Goal: Task Accomplishment & Management: Use online tool/utility

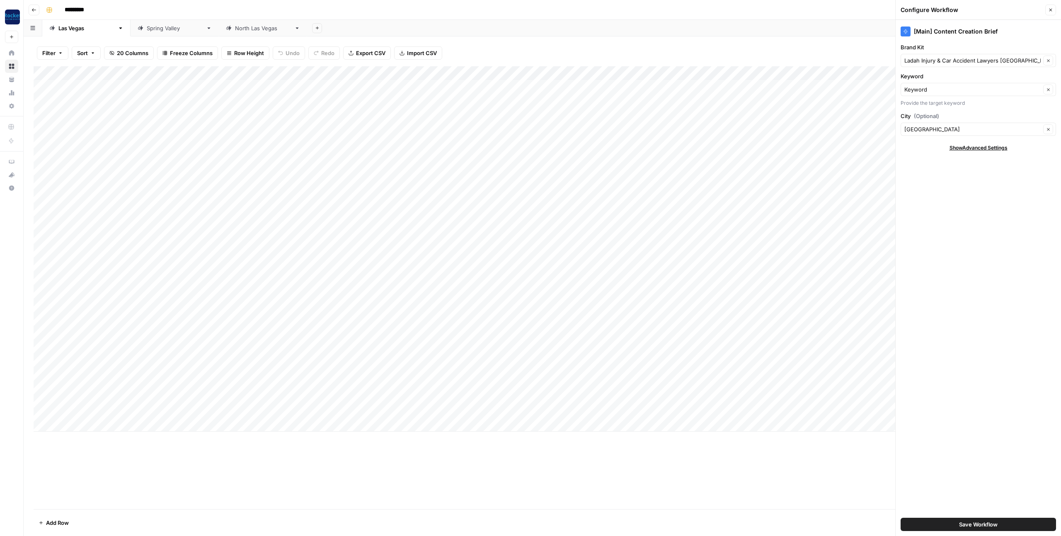
click at [131, 22] on link "[GEOGRAPHIC_DATA]" at bounding box center [175, 28] width 88 height 17
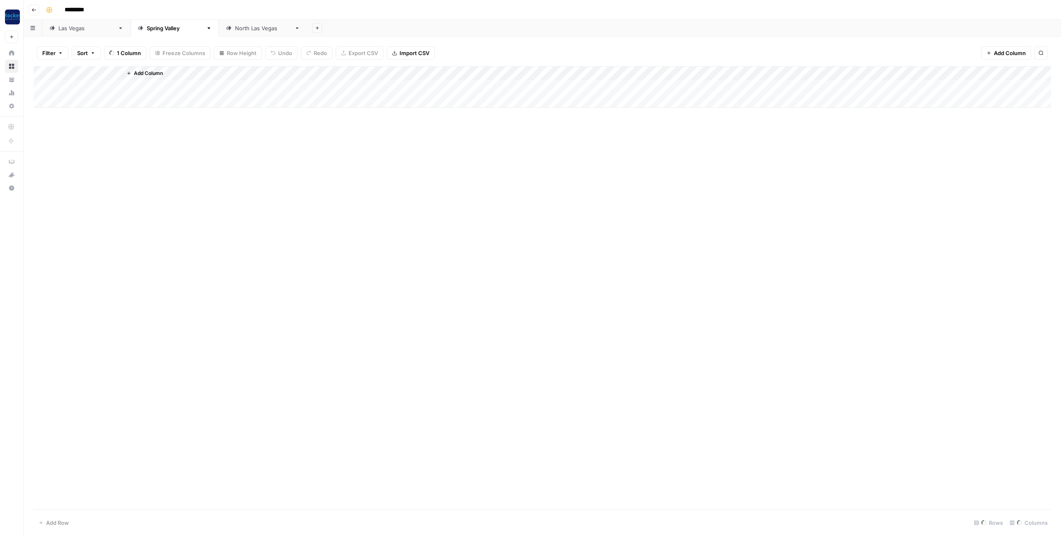
click at [147, 25] on div "[GEOGRAPHIC_DATA]" at bounding box center [175, 28] width 56 height 8
click at [235, 29] on div "[GEOGRAPHIC_DATA]" at bounding box center [263, 28] width 56 height 8
click at [104, 86] on div "Add Column" at bounding box center [543, 79] width 1018 height 27
click at [75, 86] on div "Add Column" at bounding box center [543, 86] width 1018 height 41
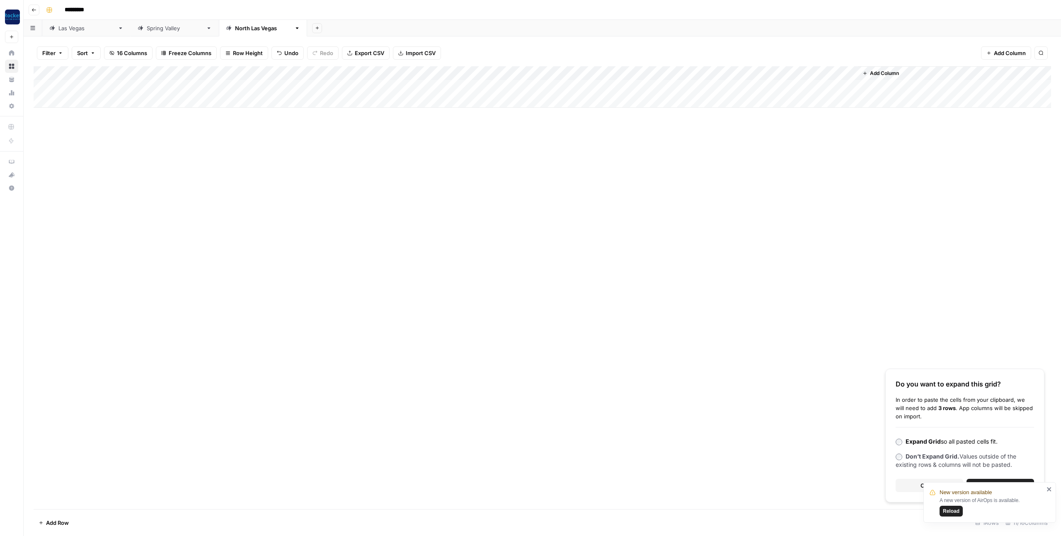
click at [1050, 486] on icon "close" at bounding box center [1050, 489] width 6 height 7
click at [1006, 482] on span "Continue" at bounding box center [1001, 486] width 24 height 8
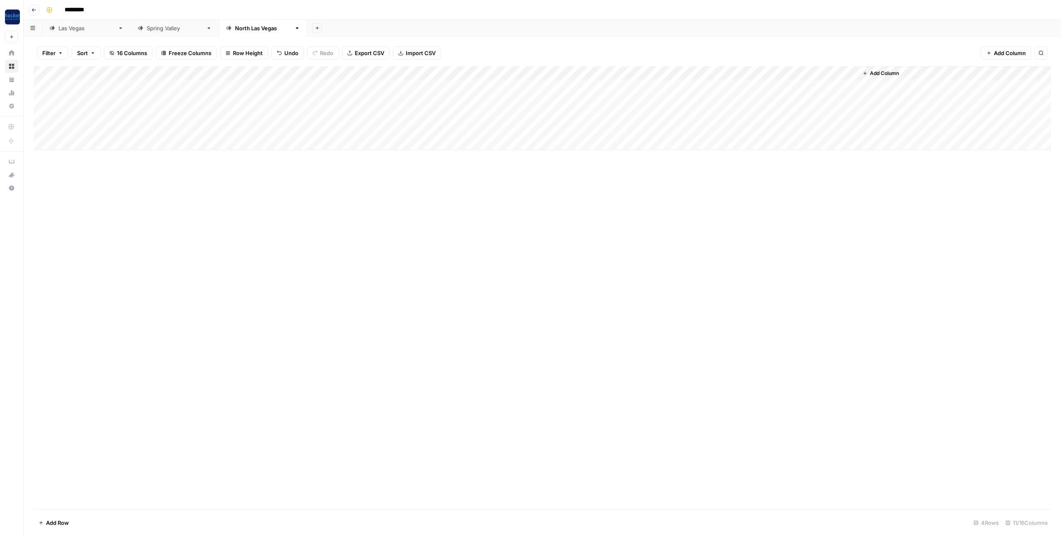
click at [70, 31] on div "[GEOGRAPHIC_DATA]" at bounding box center [86, 28] width 56 height 8
click at [147, 29] on div "[GEOGRAPHIC_DATA]" at bounding box center [175, 28] width 56 height 8
click at [235, 30] on div "[GEOGRAPHIC_DATA]" at bounding box center [263, 28] width 56 height 8
click at [64, 30] on div "[GEOGRAPHIC_DATA]" at bounding box center [86, 28] width 56 height 8
click at [147, 29] on div "[GEOGRAPHIC_DATA]" at bounding box center [175, 28] width 56 height 8
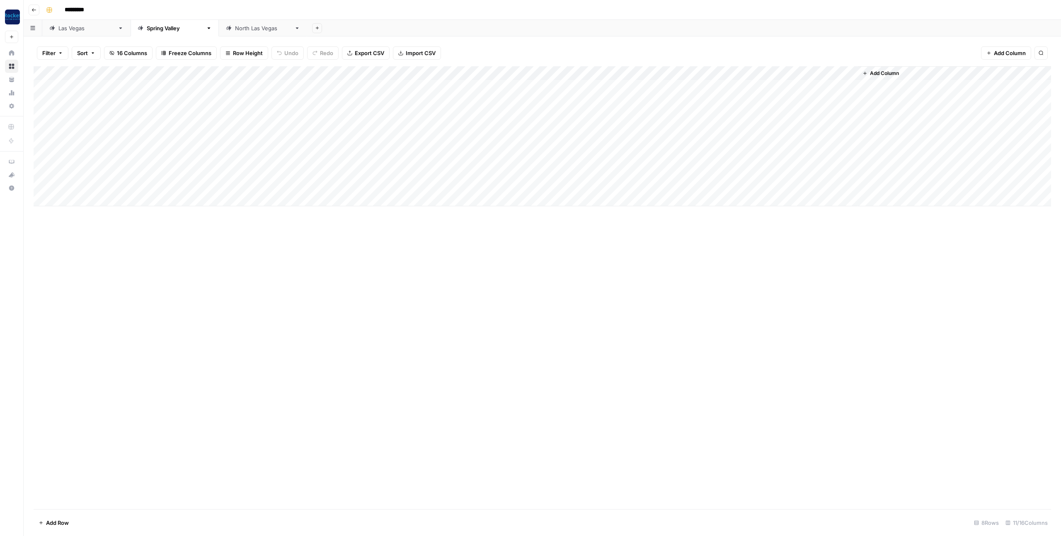
click at [68, 30] on div "[GEOGRAPHIC_DATA]" at bounding box center [86, 28] width 56 height 8
click at [235, 24] on div "[GEOGRAPHIC_DATA]" at bounding box center [263, 28] width 56 height 8
click at [411, 205] on div "Add Column" at bounding box center [543, 287] width 1018 height 443
click at [371, 198] on div "Add Column" at bounding box center [543, 287] width 1018 height 443
click at [70, 30] on div "[GEOGRAPHIC_DATA]" at bounding box center [86, 28] width 56 height 8
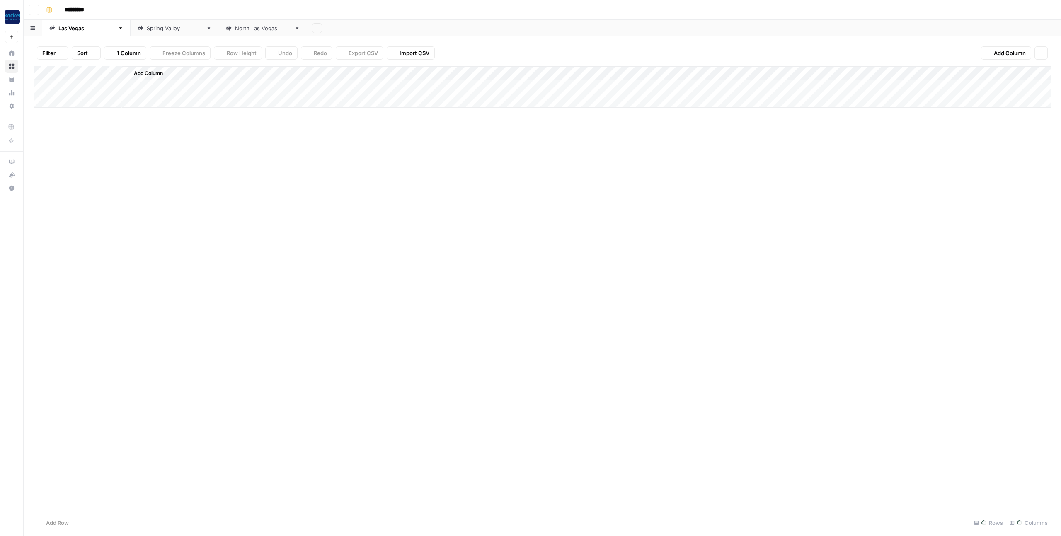
click at [75, 27] on div "[GEOGRAPHIC_DATA]" at bounding box center [86, 28] width 56 height 8
click at [393, 73] on div "Add Column" at bounding box center [543, 263] width 1018 height 394
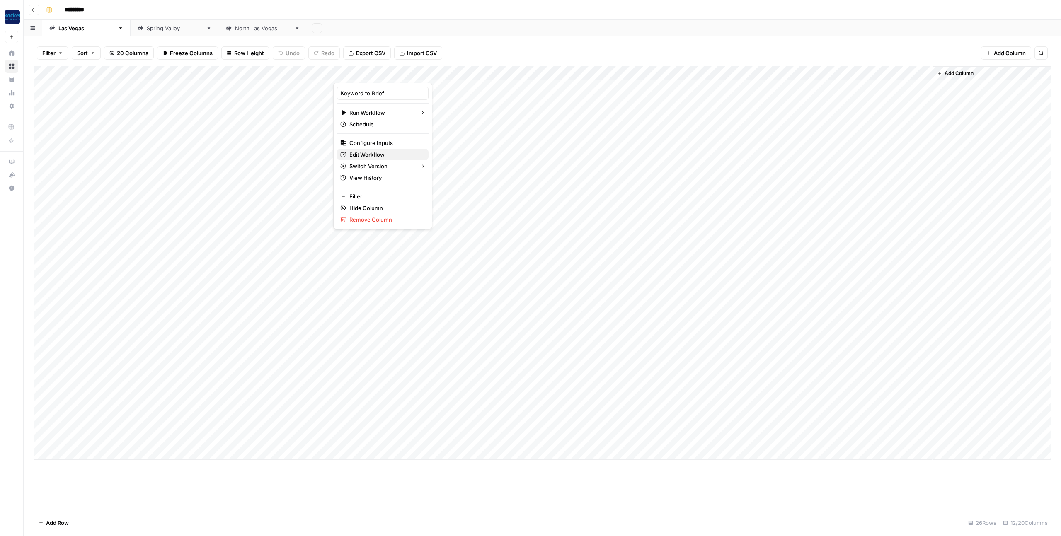
click at [378, 154] on span "Edit Workflow" at bounding box center [385, 154] width 73 height 8
click at [85, 437] on div "Add Column" at bounding box center [543, 263] width 1018 height 394
click at [94, 438] on div "Add Column" at bounding box center [543, 263] width 1018 height 394
click at [94, 438] on textarea "**********" at bounding box center [112, 440] width 133 height 12
click at [78, 454] on div "Add Column" at bounding box center [543, 263] width 1018 height 394
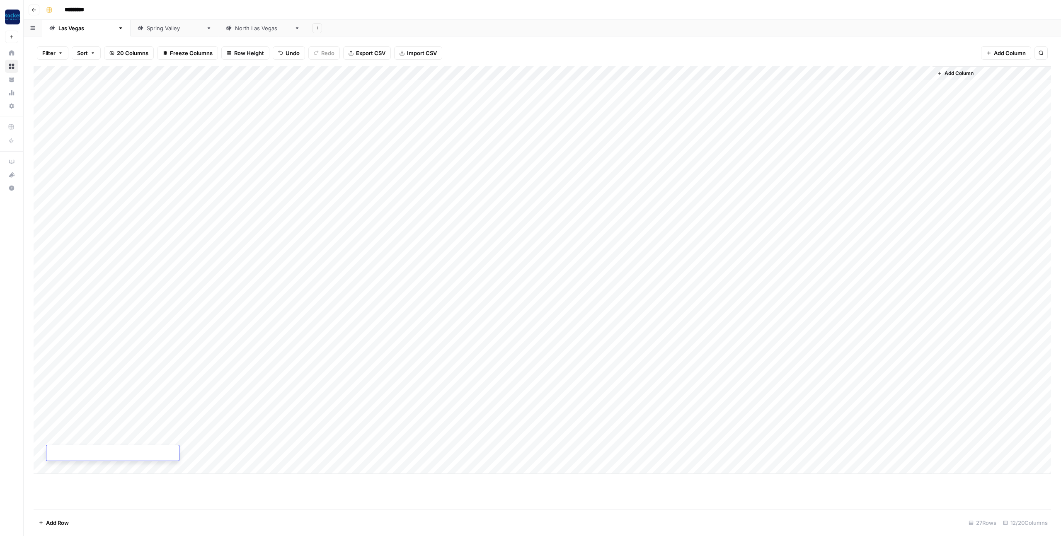
type textarea "**********"
click at [289, 492] on div "Add Column" at bounding box center [543, 287] width 1018 height 443
click at [626, 438] on div "Add Column" at bounding box center [543, 270] width 1018 height 408
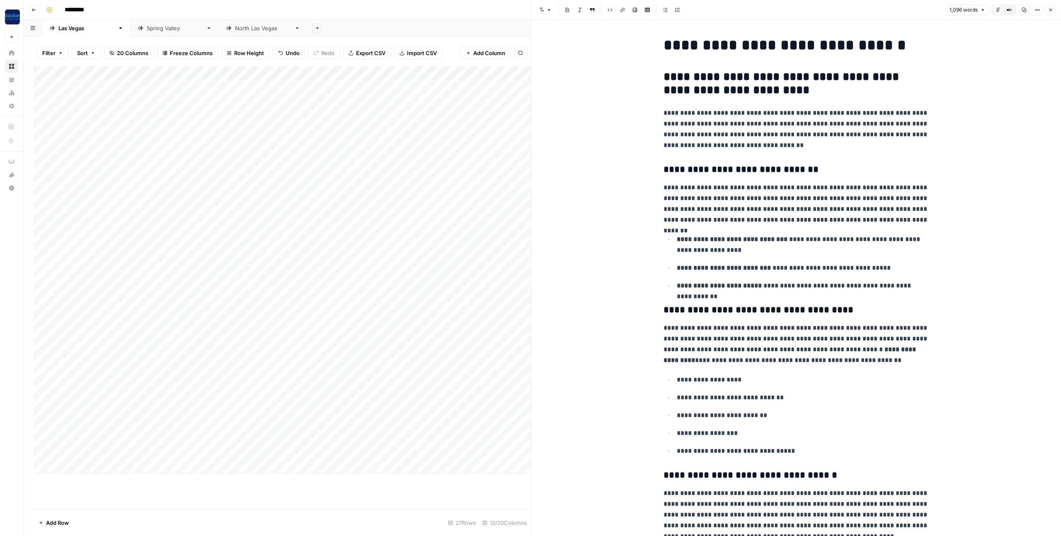
click at [1049, 9] on icon "button" at bounding box center [1050, 9] width 5 height 5
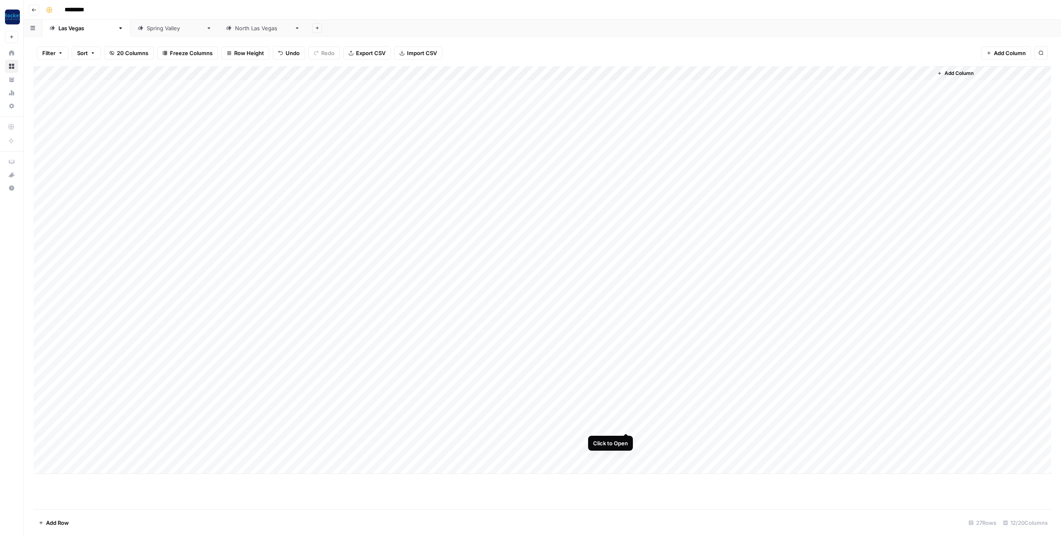
click at [626, 425] on div "Add Column" at bounding box center [543, 270] width 1018 height 408
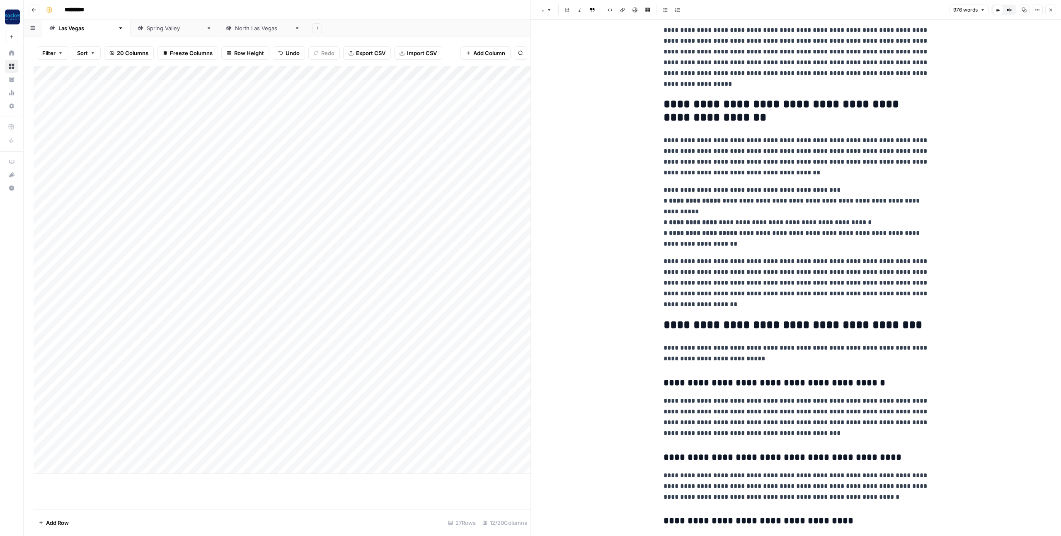
scroll to position [962, 0]
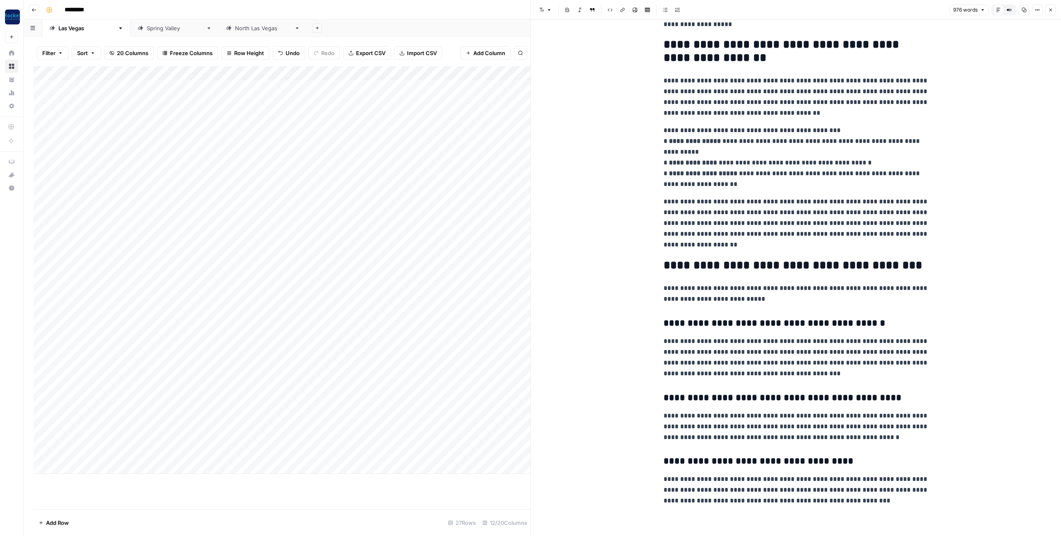
click at [1050, 10] on icon "button" at bounding box center [1050, 9] width 5 height 5
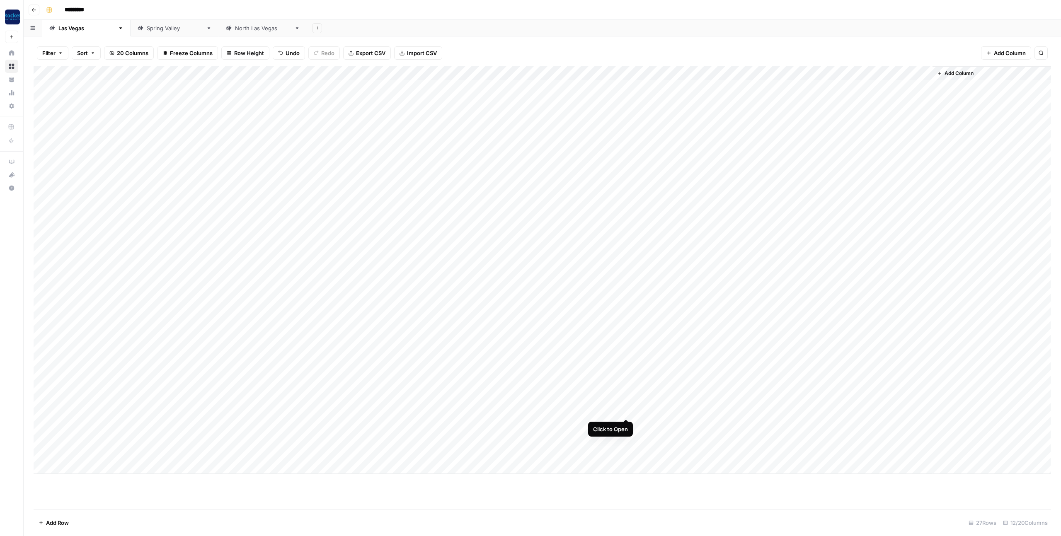
click at [626, 411] on div "Add Column" at bounding box center [543, 270] width 1018 height 408
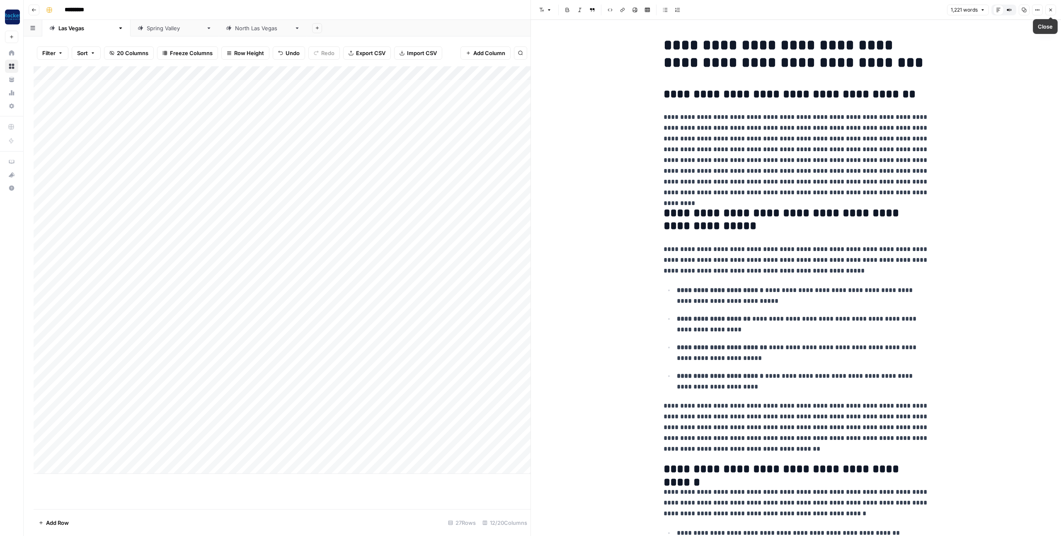
click at [1050, 11] on icon "button" at bounding box center [1050, 9] width 5 height 5
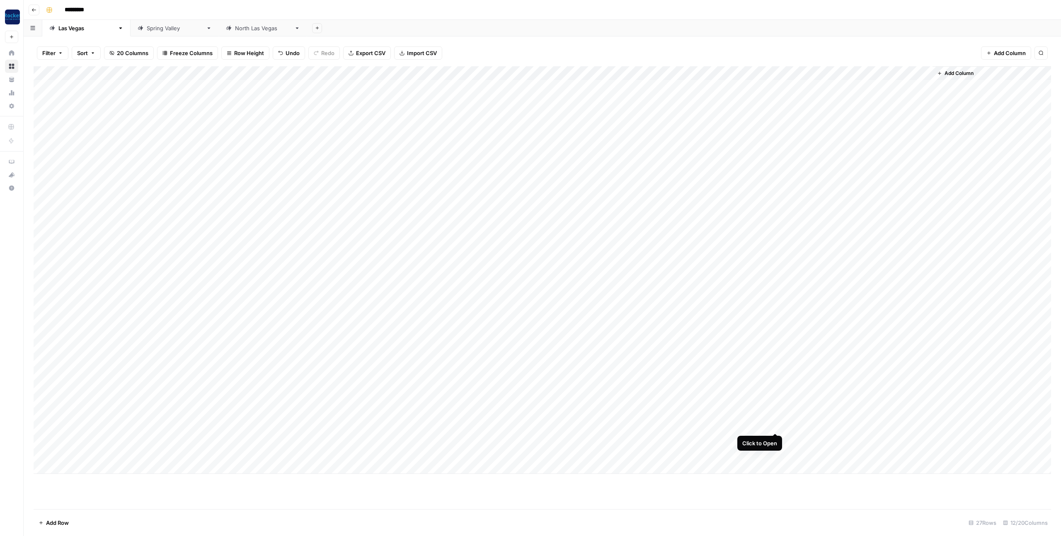
click at [774, 424] on div "Add Column" at bounding box center [543, 270] width 1018 height 408
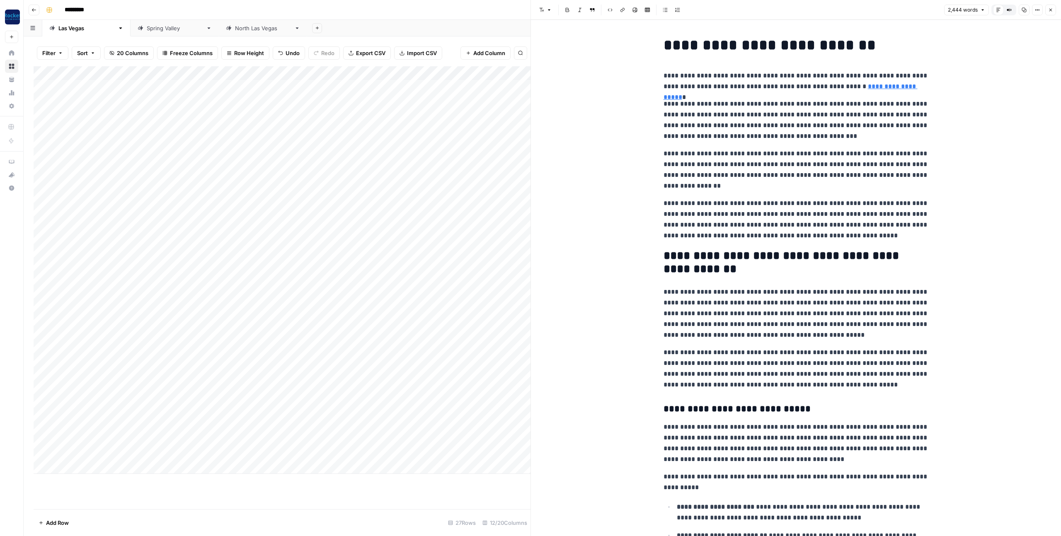
click at [1048, 11] on icon "button" at bounding box center [1050, 9] width 5 height 5
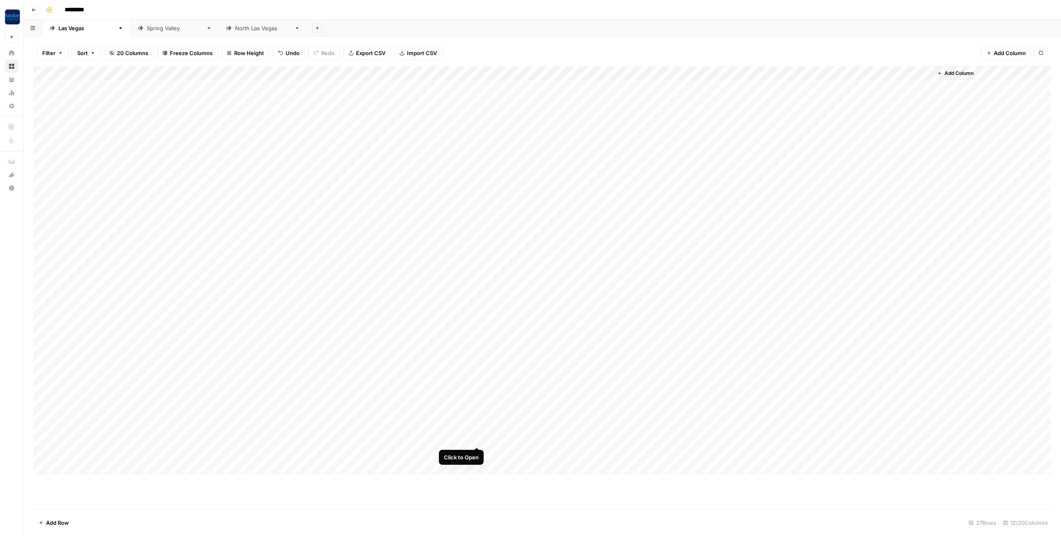
click at [478, 438] on div "Add Column" at bounding box center [543, 270] width 1018 height 408
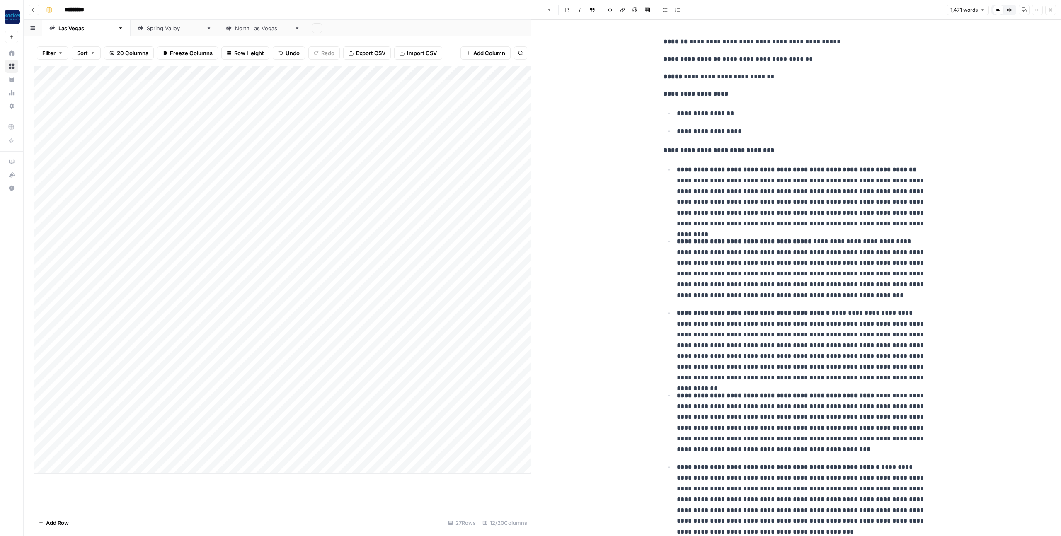
click at [1050, 12] on icon "button" at bounding box center [1050, 9] width 5 height 5
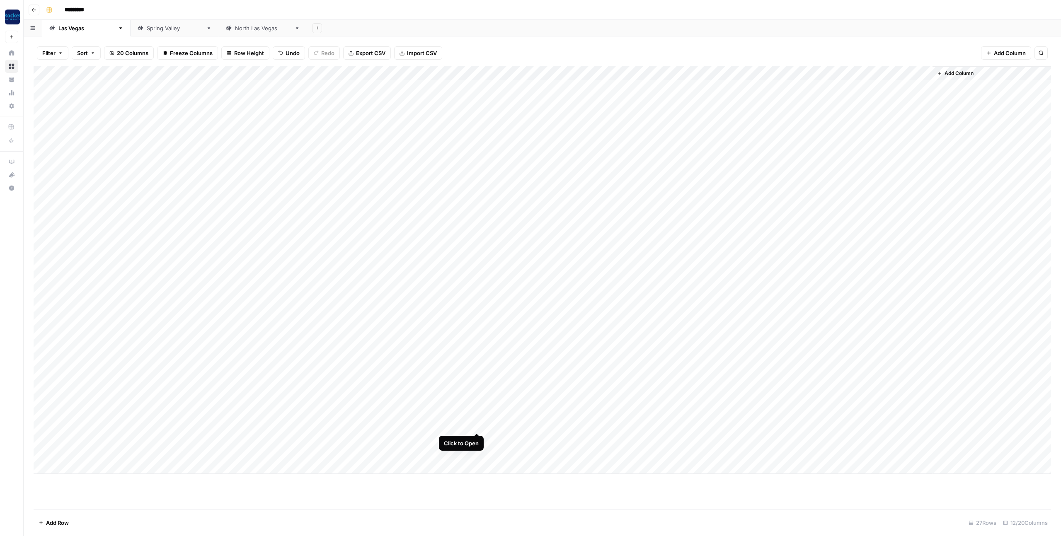
click at [477, 425] on div "Add Column" at bounding box center [543, 270] width 1018 height 408
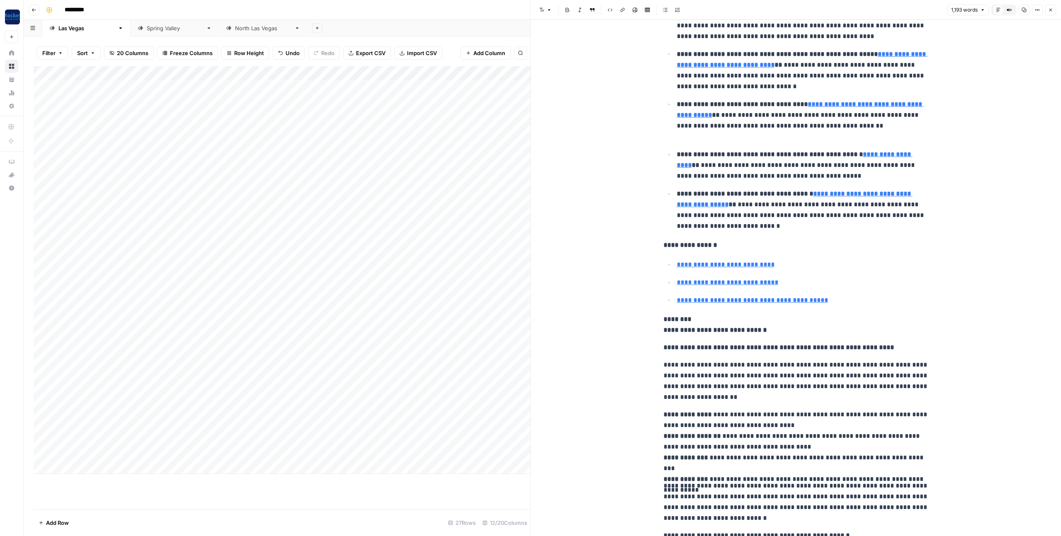
scroll to position [356, 0]
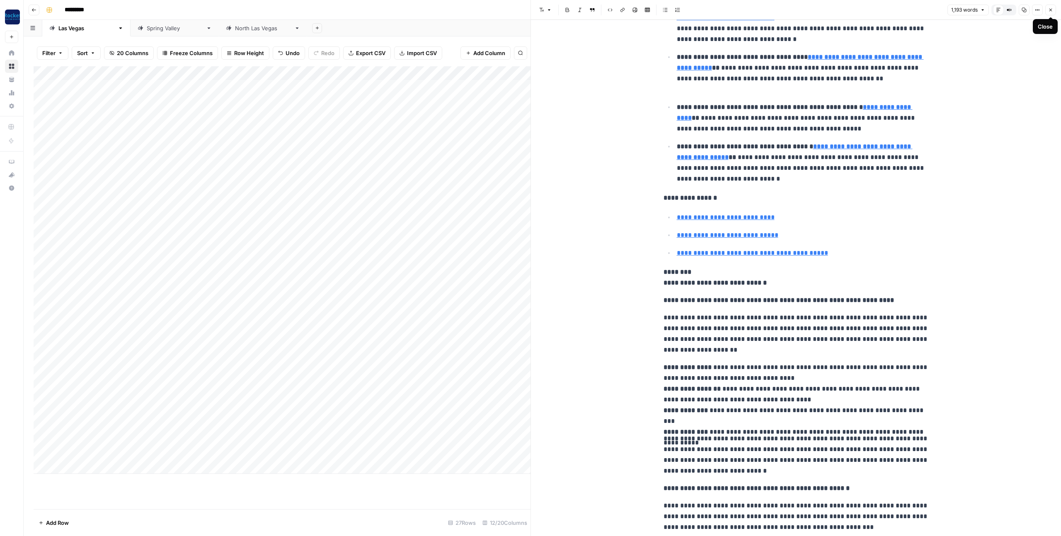
click at [1048, 12] on icon "button" at bounding box center [1050, 9] width 5 height 5
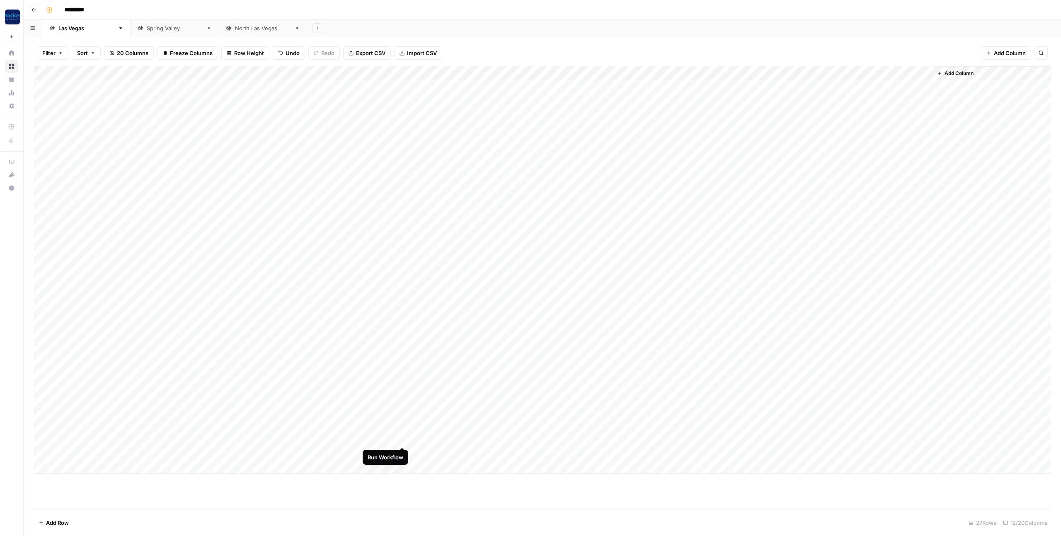
click at [403, 439] on div "Add Column" at bounding box center [543, 270] width 1018 height 408
click at [688, 424] on div "Add Column" at bounding box center [543, 270] width 1018 height 408
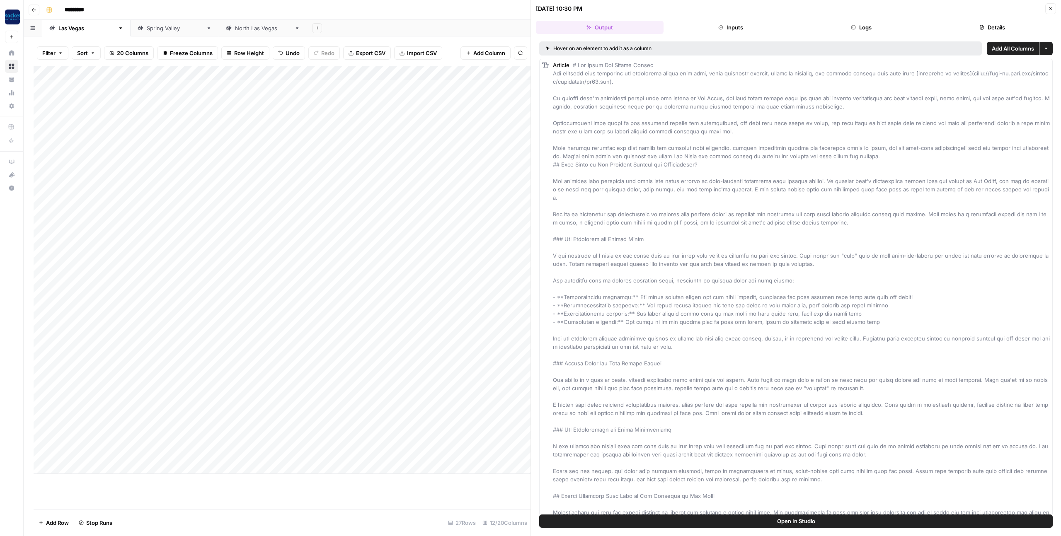
click at [1051, 10] on icon "button" at bounding box center [1050, 8] width 5 height 5
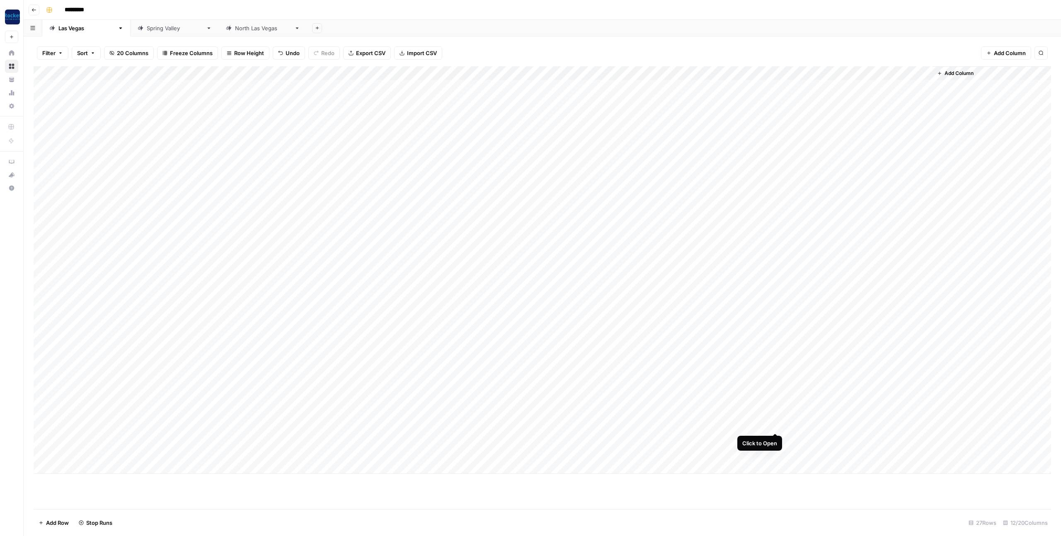
click at [778, 425] on div "Add Column" at bounding box center [543, 270] width 1018 height 408
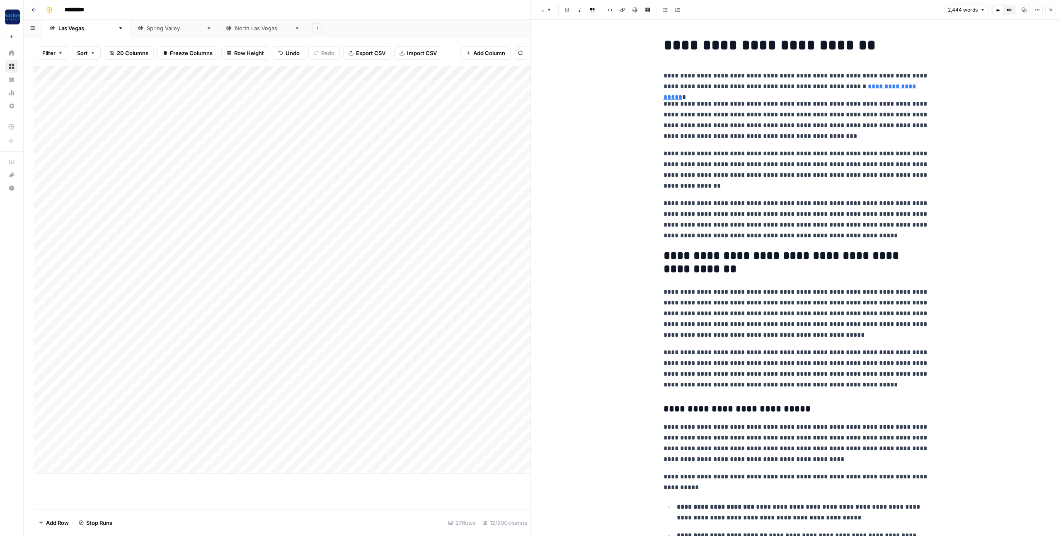
drag, startPoint x: 1054, startPoint y: 9, endPoint x: 1043, endPoint y: 17, distance: 12.8
click at [1053, 9] on button "Close" at bounding box center [1050, 10] width 11 height 11
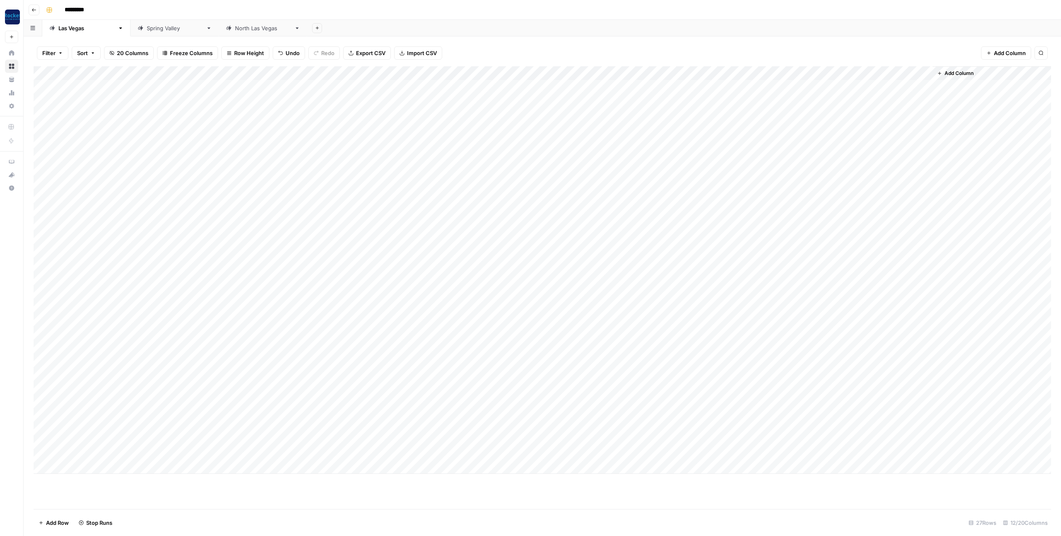
click at [90, 453] on div "Add Column" at bounding box center [543, 270] width 1018 height 408
click at [100, 453] on div "Add Column" at bounding box center [543, 270] width 1018 height 408
click at [51, 455] on textarea "**********" at bounding box center [112, 454] width 133 height 12
type textarea "**********"
click at [216, 451] on div "Add Column" at bounding box center [543, 270] width 1018 height 408
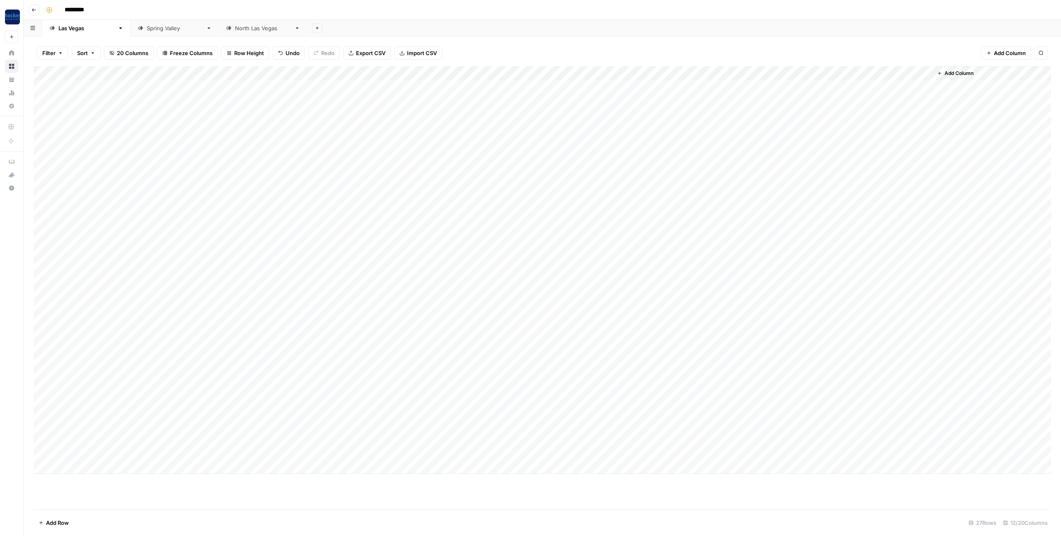
click at [70, 464] on div "Add Column" at bounding box center [543, 270] width 1018 height 408
click at [81, 466] on textarea at bounding box center [112, 468] width 133 height 12
click at [56, 468] on textarea "**********" at bounding box center [112, 468] width 133 height 12
click at [69, 469] on textarea "**********" at bounding box center [112, 468] width 133 height 12
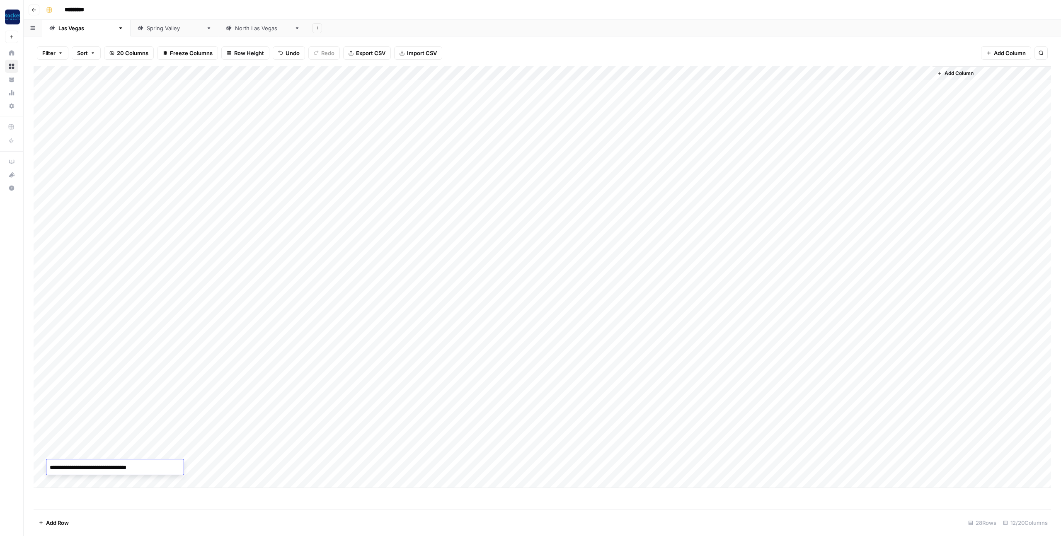
click at [69, 469] on textarea "**********" at bounding box center [112, 468] width 133 height 12
type textarea "**********"
click at [204, 468] on div "Add Column" at bounding box center [543, 277] width 1018 height 422
click at [301, 452] on div "Add Column" at bounding box center [543, 277] width 1018 height 422
click at [279, 453] on div "Add Column" at bounding box center [543, 277] width 1018 height 422
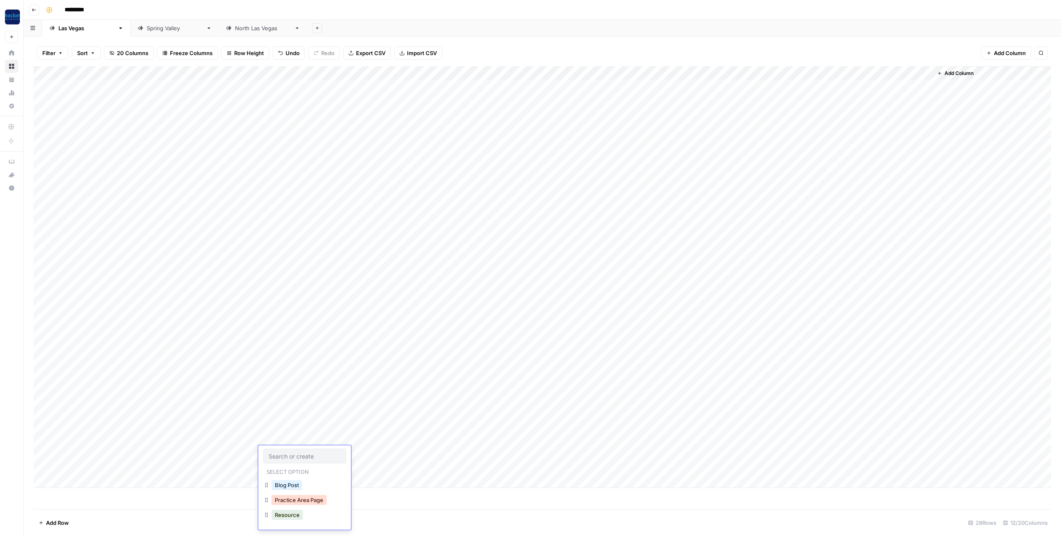
click at [308, 500] on button "Practice Area Page" at bounding box center [299, 500] width 55 height 10
click at [276, 465] on div "Add Column" at bounding box center [543, 277] width 1018 height 422
click at [280, 469] on div "Add Column" at bounding box center [543, 277] width 1018 height 422
click at [295, 514] on button "Practice Area Page" at bounding box center [299, 514] width 55 height 10
click at [373, 453] on div "Add Column" at bounding box center [543, 277] width 1018 height 422
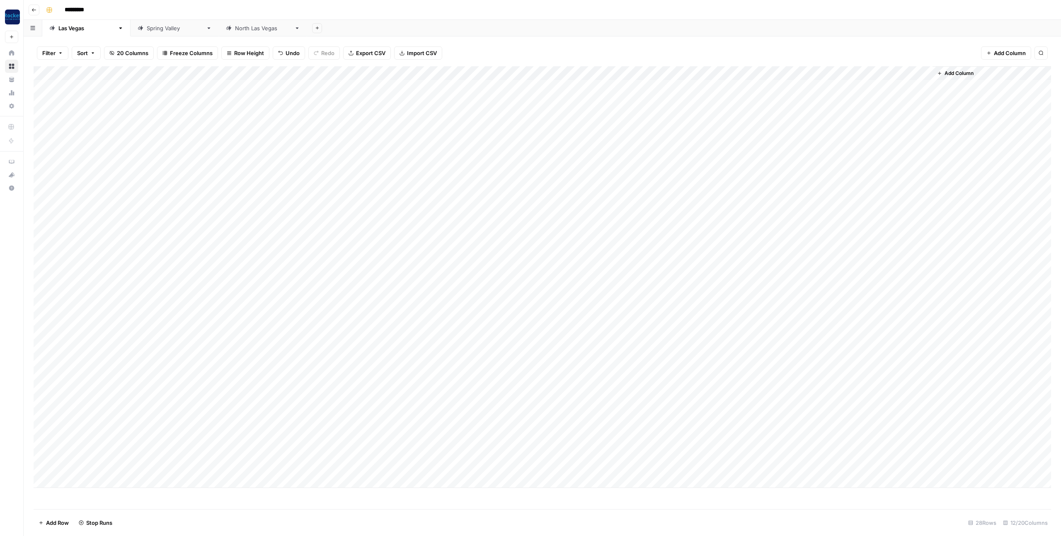
click at [371, 467] on div "Add Column" at bounding box center [543, 277] width 1018 height 422
click at [401, 438] on div "Add Column" at bounding box center [543, 277] width 1018 height 422
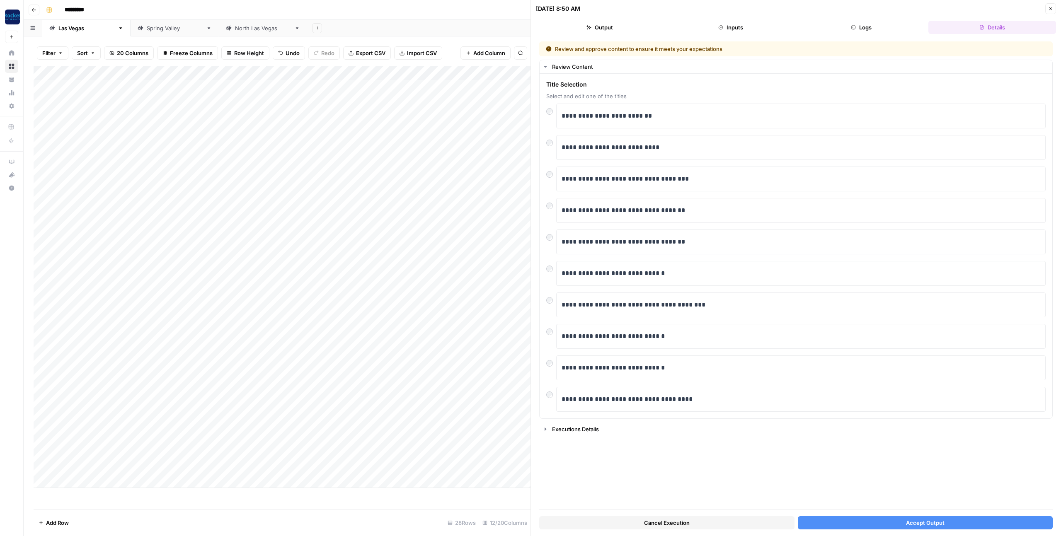
click at [838, 523] on button "Accept Output" at bounding box center [925, 523] width 255 height 13
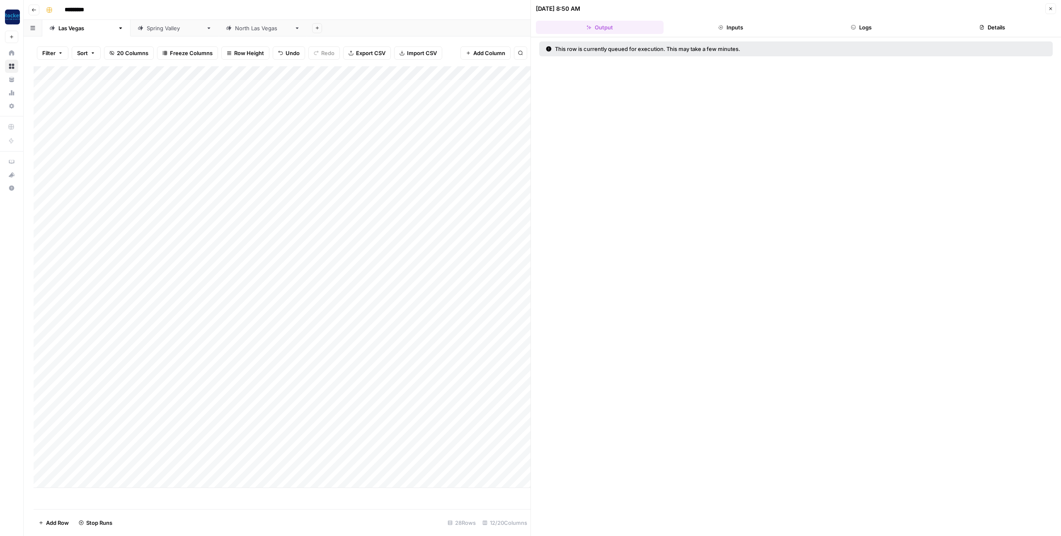
click at [1050, 8] on icon "button" at bounding box center [1051, 8] width 3 height 3
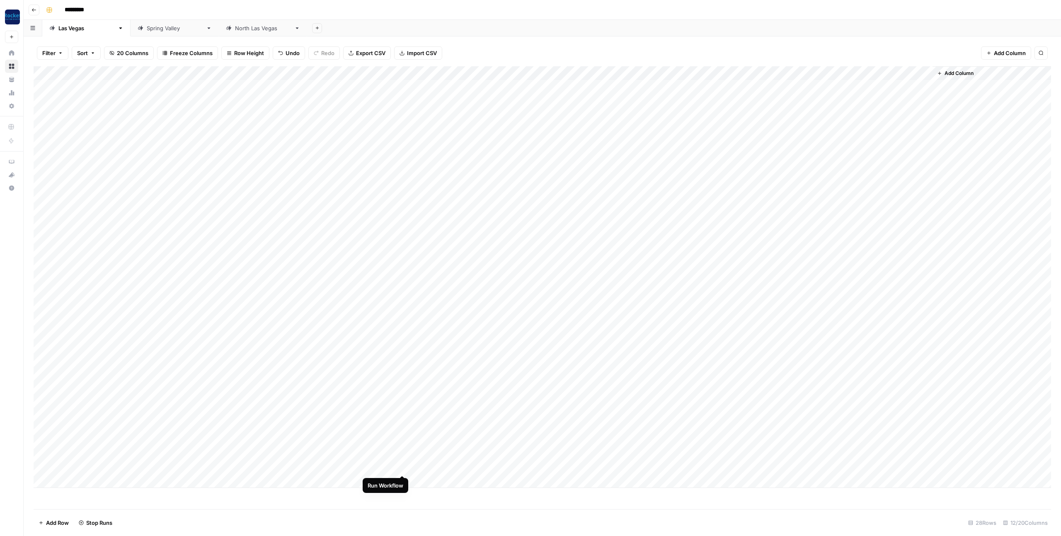
click at [404, 467] on div "Add Column" at bounding box center [543, 277] width 1018 height 422
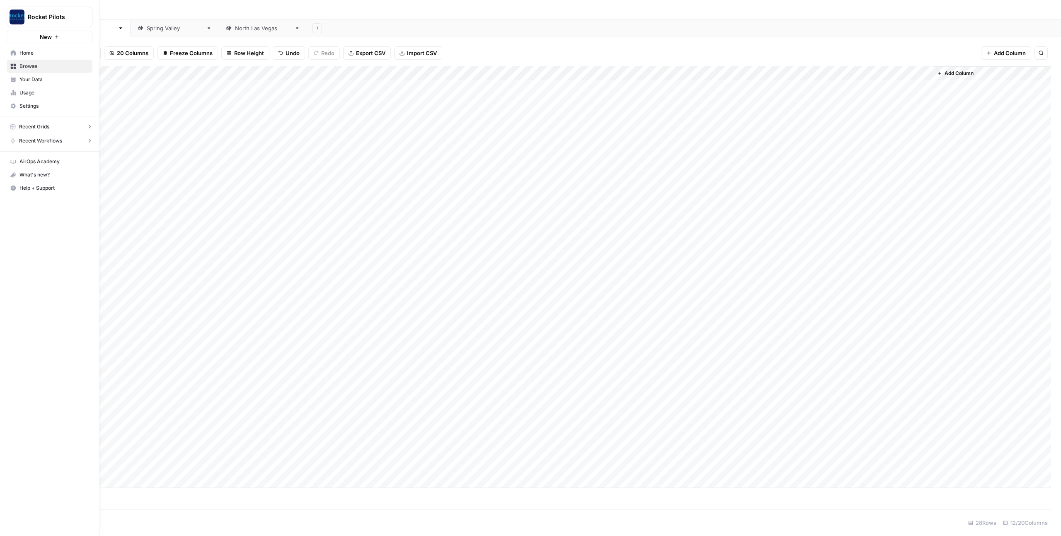
click at [34, 82] on span "Your Data" at bounding box center [53, 79] width 69 height 7
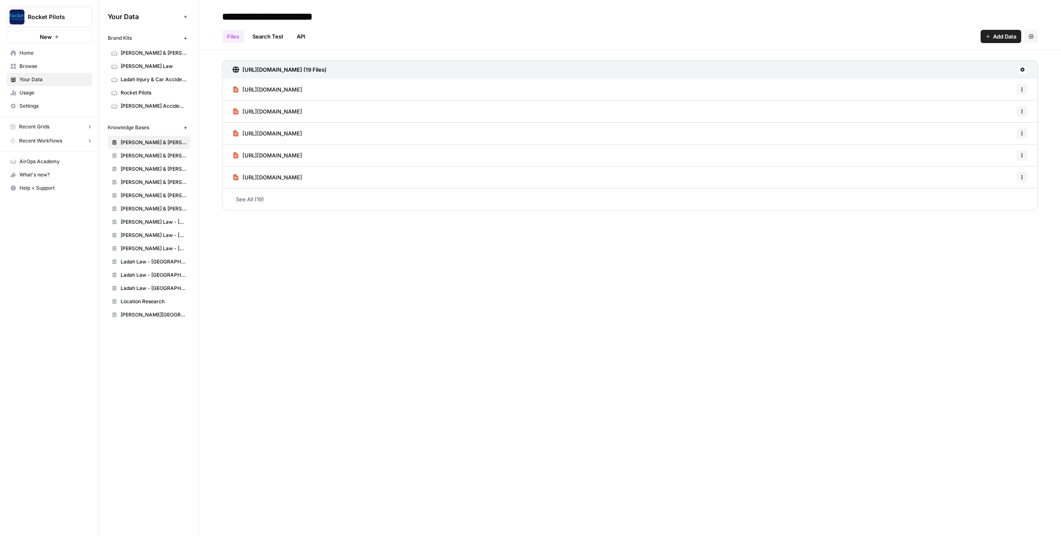
click at [150, 80] on span "Ladah Injury & Car Accident Lawyers [GEOGRAPHIC_DATA]" at bounding box center [154, 79] width 66 height 7
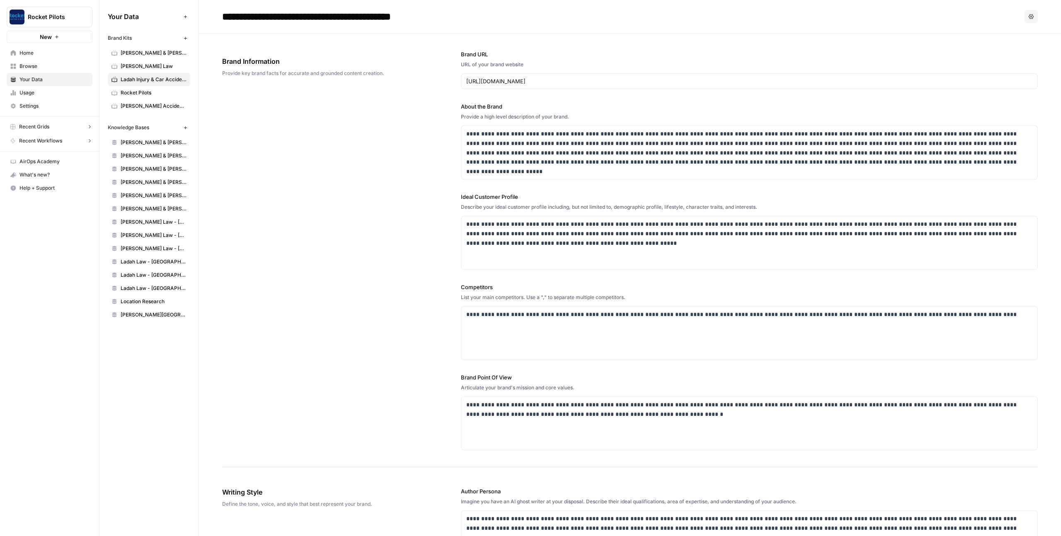
click at [403, 139] on div "**********" at bounding box center [630, 251] width 816 height 434
click at [144, 262] on span "Ladah Law - [GEOGRAPHIC_DATA]" at bounding box center [154, 261] width 66 height 7
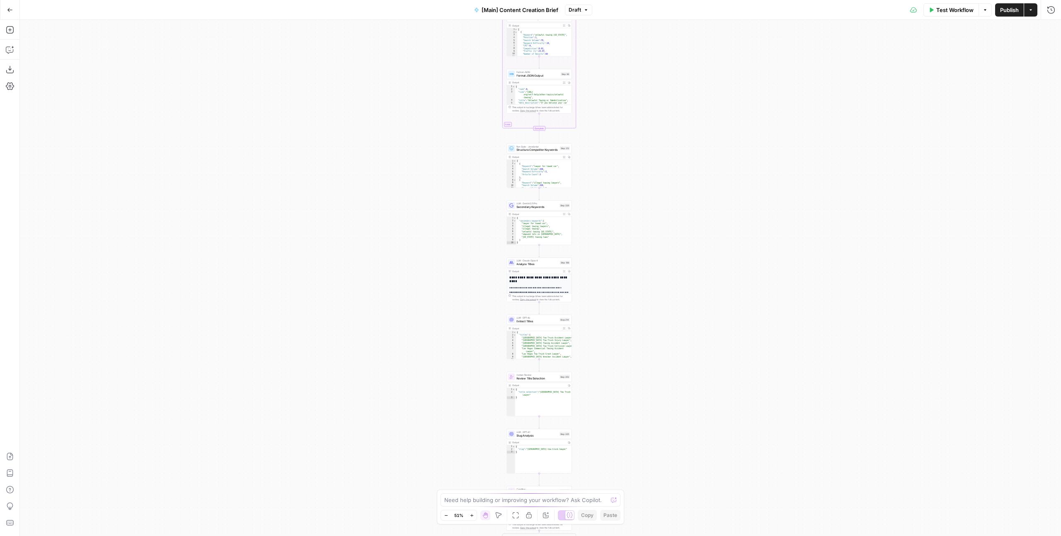
click at [616, 116] on div "true false true false Workflow Set Inputs Inputs Condition If city is provided …" at bounding box center [540, 278] width 1041 height 517
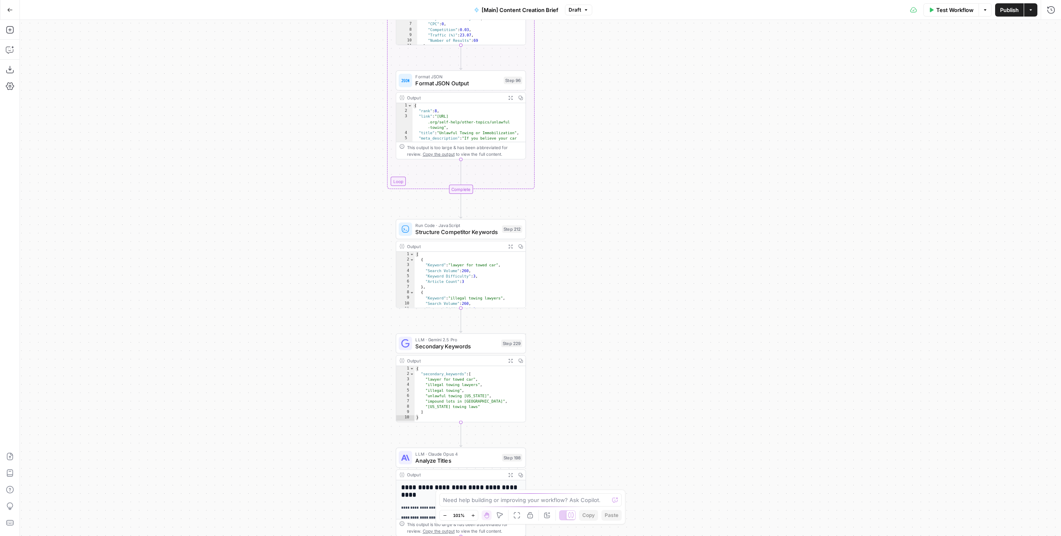
drag, startPoint x: 569, startPoint y: 201, endPoint x: 561, endPoint y: 130, distance: 71.3
click at [561, 137] on div "true false true false Workflow Set Inputs Inputs Condition If city is provided …" at bounding box center [540, 278] width 1041 height 517
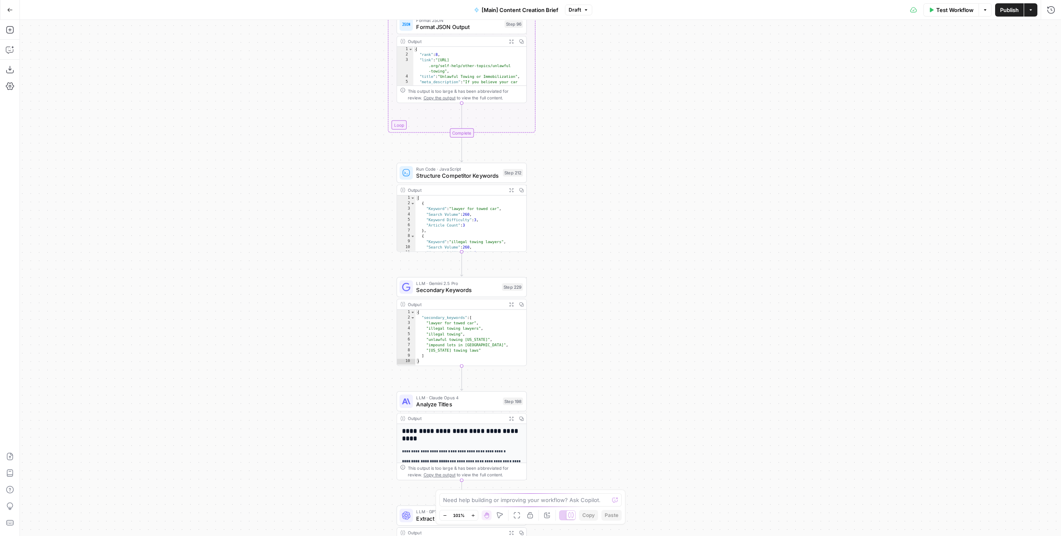
drag, startPoint x: 567, startPoint y: 222, endPoint x: 571, endPoint y: 281, distance: 59.8
click at [570, 284] on div "true false true false Workflow Set Inputs Inputs Condition If city is provided …" at bounding box center [540, 278] width 1041 height 517
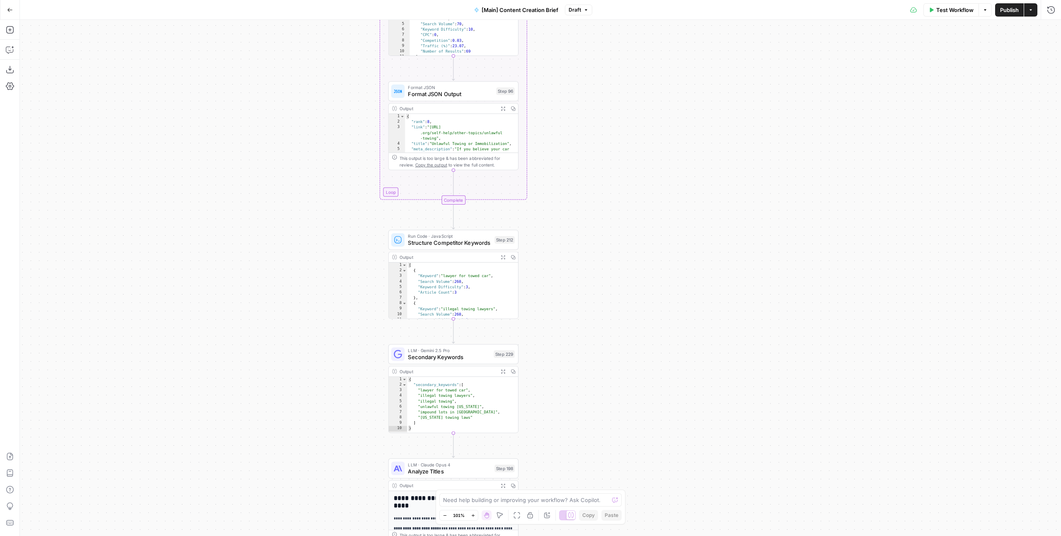
drag, startPoint x: 575, startPoint y: 230, endPoint x: 579, endPoint y: 0, distance: 229.7
click at [580, 39] on div "true false true false Workflow Set Inputs Inputs Condition If city is provided …" at bounding box center [540, 278] width 1041 height 517
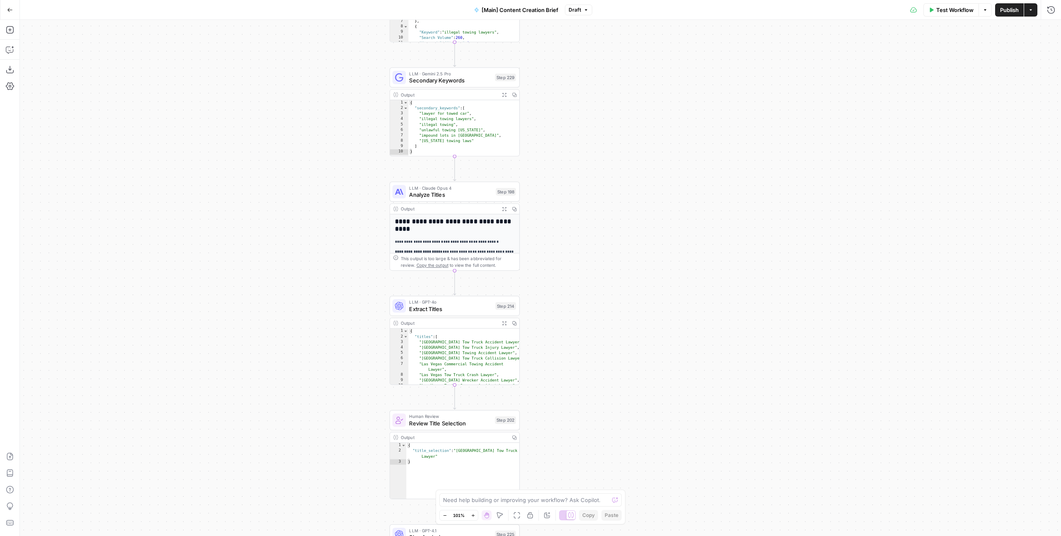
drag, startPoint x: 583, startPoint y: 106, endPoint x: 574, endPoint y: 42, distance: 64.8
click at [577, 39] on div "true false true false Workflow Set Inputs Inputs Condition If city is provided …" at bounding box center [540, 278] width 1041 height 517
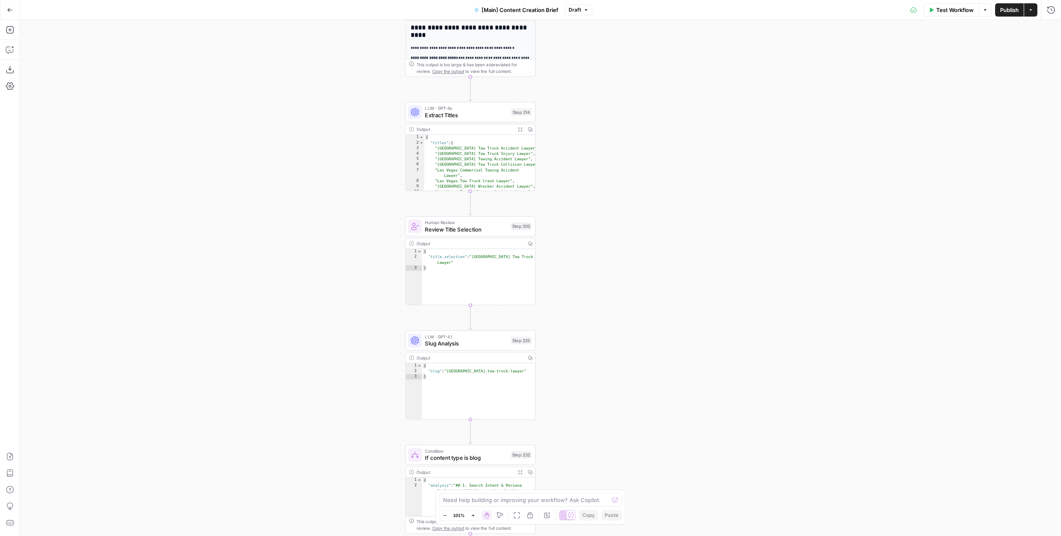
drag, startPoint x: 592, startPoint y: 170, endPoint x: 585, endPoint y: 97, distance: 73.3
click at [585, 98] on div "true false true false Workflow Set Inputs Inputs Condition If city is provided …" at bounding box center [540, 278] width 1041 height 517
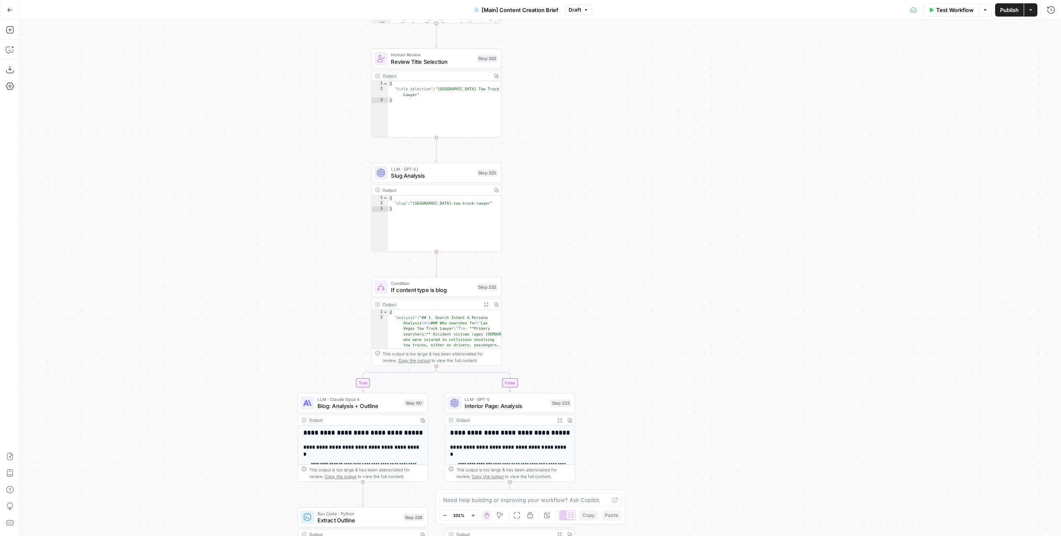
drag, startPoint x: 577, startPoint y: 201, endPoint x: 560, endPoint y: 125, distance: 77.2
click at [560, 125] on div "true false true false Workflow Set Inputs Inputs Condition If city is provided …" at bounding box center [540, 278] width 1041 height 517
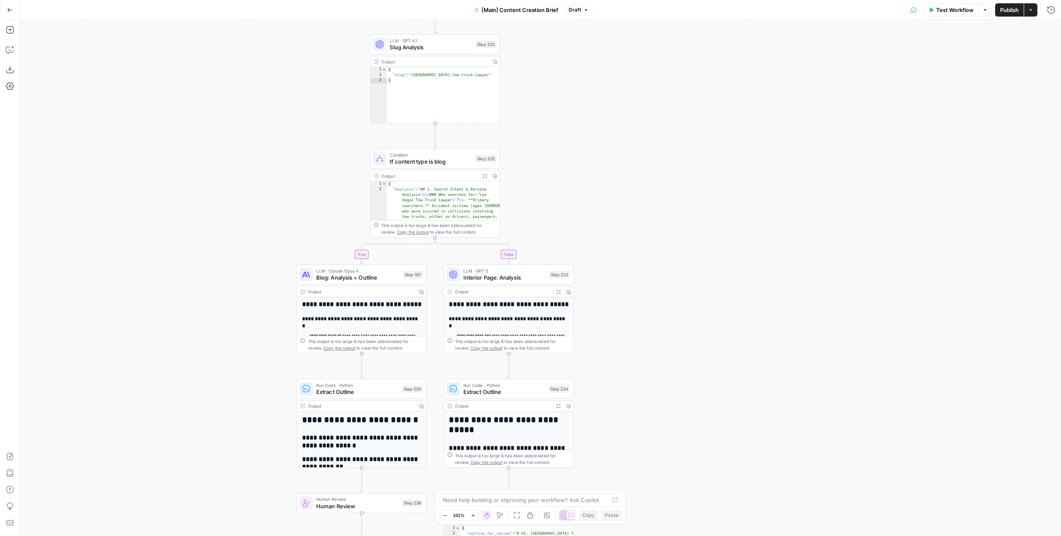
drag, startPoint x: 564, startPoint y: 213, endPoint x: 563, endPoint y: 121, distance: 91.6
click at [563, 121] on div "true false true false Workflow Set Inputs Inputs Condition If city is provided …" at bounding box center [540, 278] width 1041 height 517
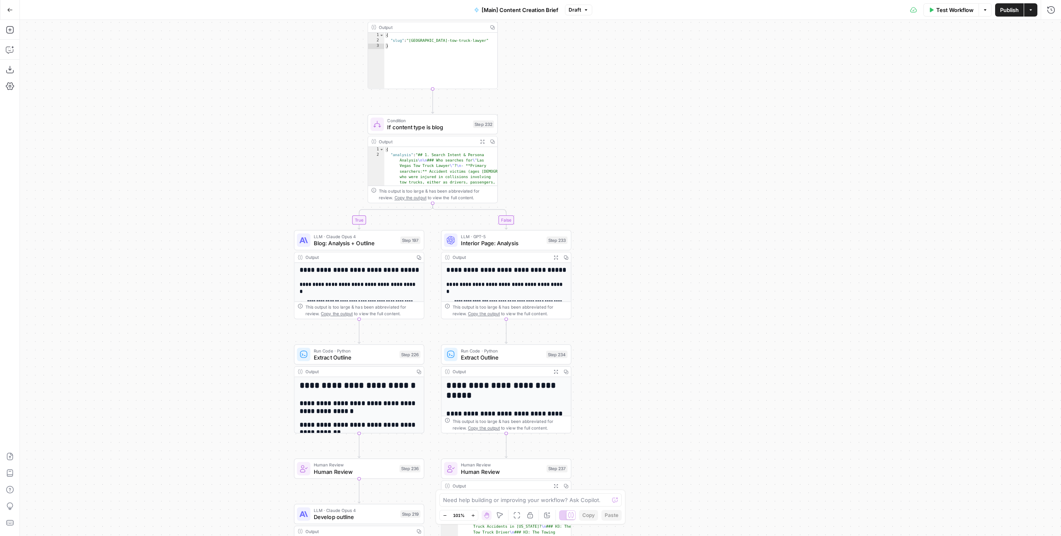
drag, startPoint x: 614, startPoint y: 175, endPoint x: 613, endPoint y: 161, distance: 14.2
click at [613, 161] on div "true false true false Workflow Set Inputs Inputs Condition If city is provided …" at bounding box center [540, 278] width 1041 height 517
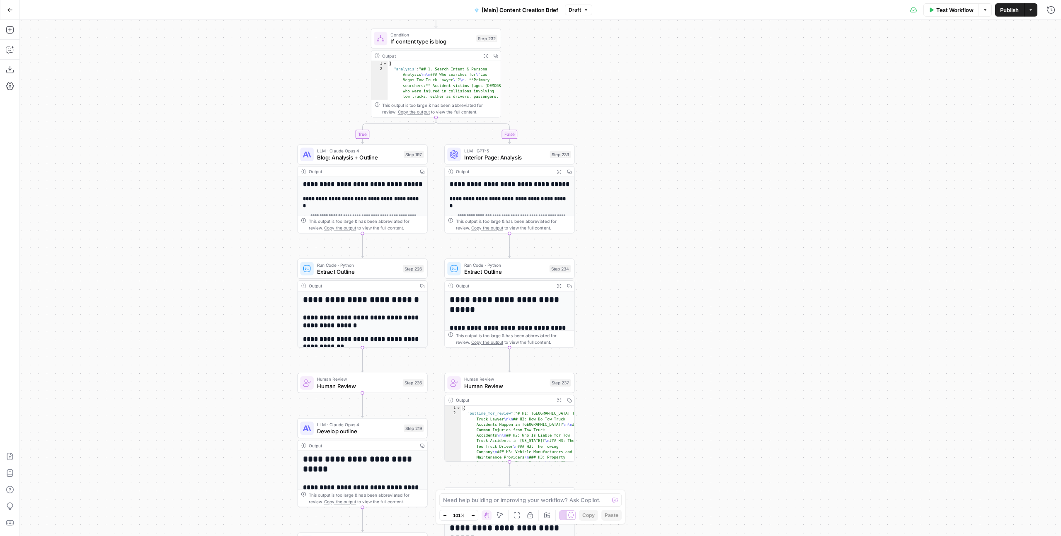
drag, startPoint x: 618, startPoint y: 170, endPoint x: 621, endPoint y: 82, distance: 87.1
click at [621, 82] on div "true false true false Workflow Set Inputs Inputs Condition If city is provided …" at bounding box center [540, 278] width 1041 height 517
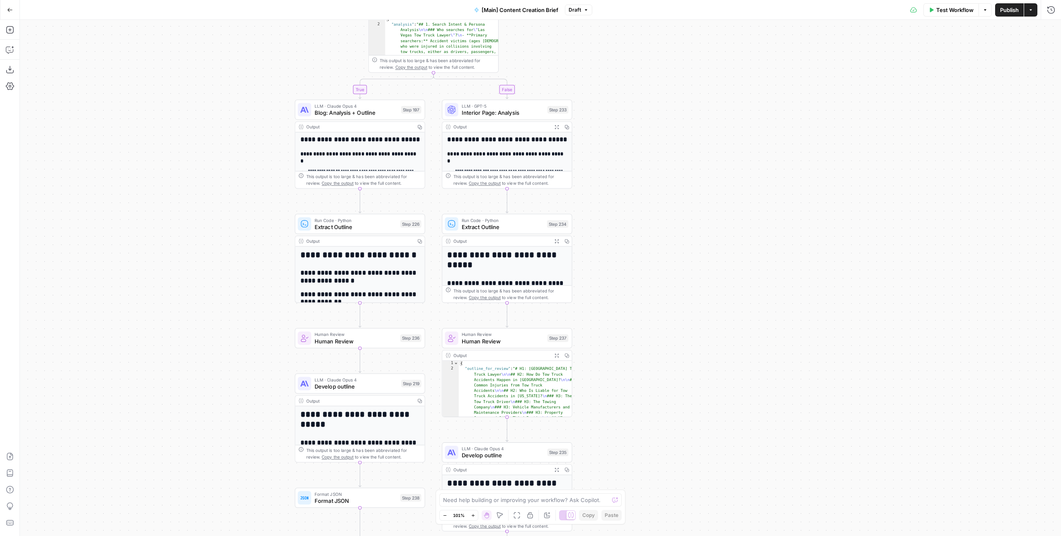
click at [649, 176] on div "true false true false Workflow Set Inputs Inputs Condition If city is provided …" at bounding box center [540, 278] width 1041 height 517
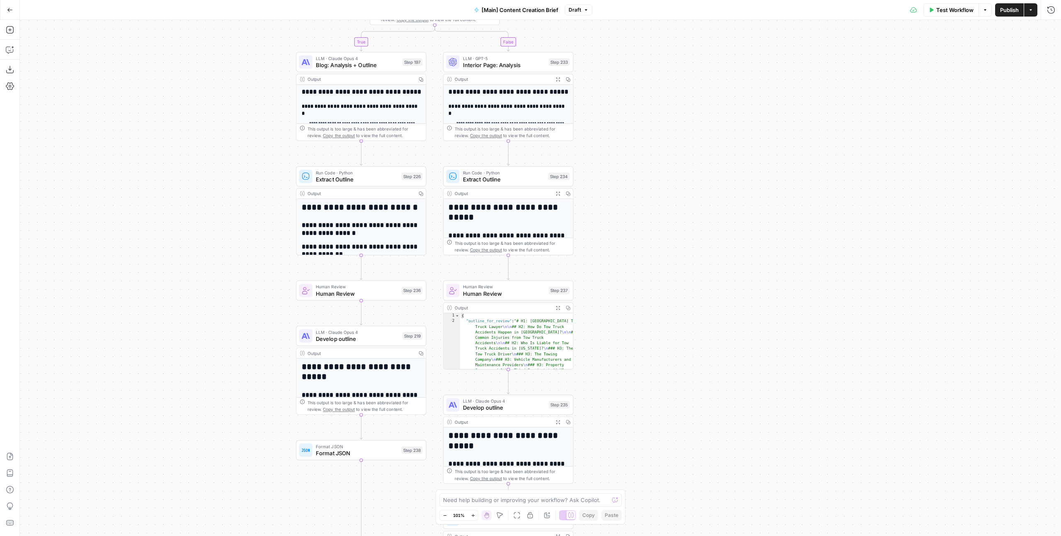
drag, startPoint x: 656, startPoint y: 193, endPoint x: 657, endPoint y: 145, distance: 48.1
click at [657, 145] on div "true false true false Workflow Set Inputs Inputs Condition If city is provided …" at bounding box center [540, 278] width 1041 height 517
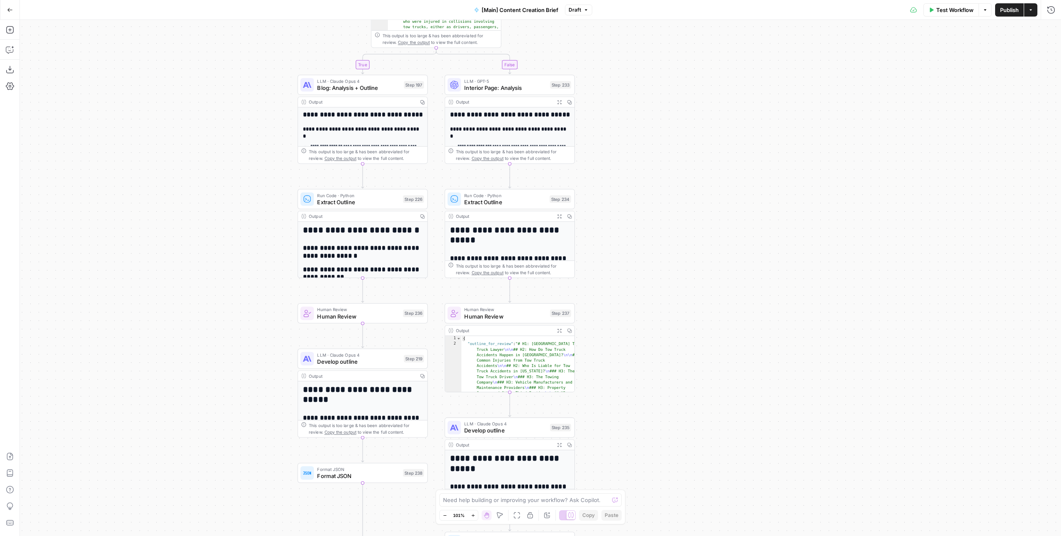
drag, startPoint x: 665, startPoint y: 283, endPoint x: 665, endPoint y: 290, distance: 6.6
click at [665, 290] on div "true false true false Workflow Set Inputs Inputs Condition If city is provided …" at bounding box center [540, 278] width 1041 height 517
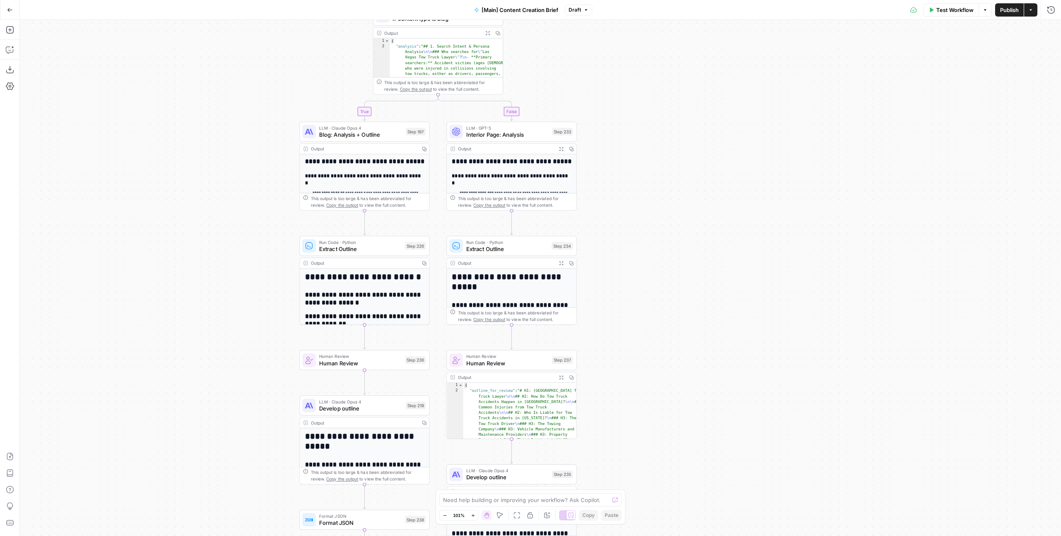
drag, startPoint x: 665, startPoint y: 292, endPoint x: 653, endPoint y: 168, distance: 124.9
click at [667, 335] on div "true false true false Workflow Set Inputs Inputs Condition If city is provided …" at bounding box center [540, 278] width 1041 height 517
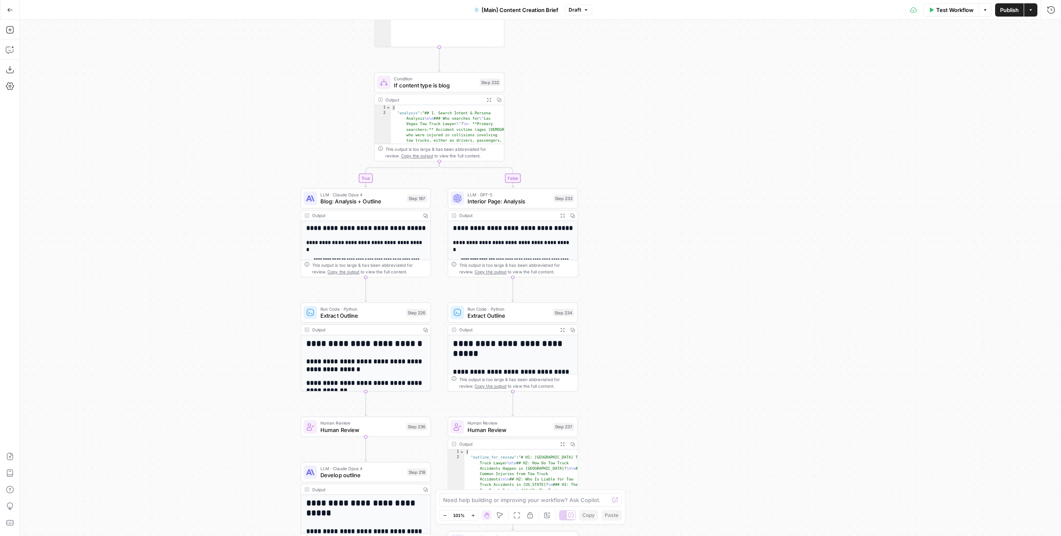
drag, startPoint x: 652, startPoint y: 296, endPoint x: 649, endPoint y: 181, distance: 115.3
click at [649, 181] on div "true false true false Workflow Set Inputs Inputs Condition If city is provided …" at bounding box center [540, 278] width 1041 height 517
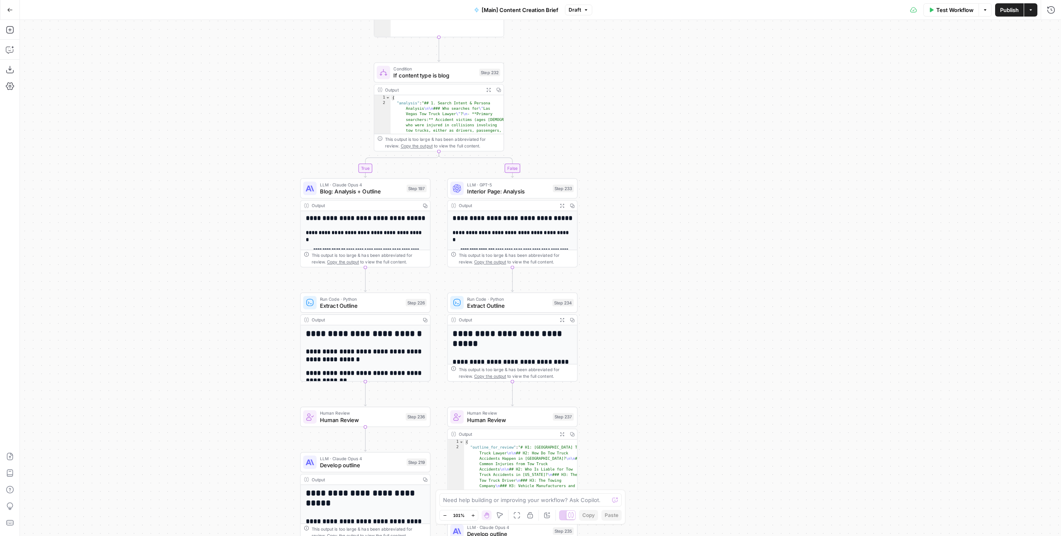
click at [681, 237] on div "true false true false Workflow Set Inputs Inputs Condition If city is provided …" at bounding box center [540, 278] width 1041 height 517
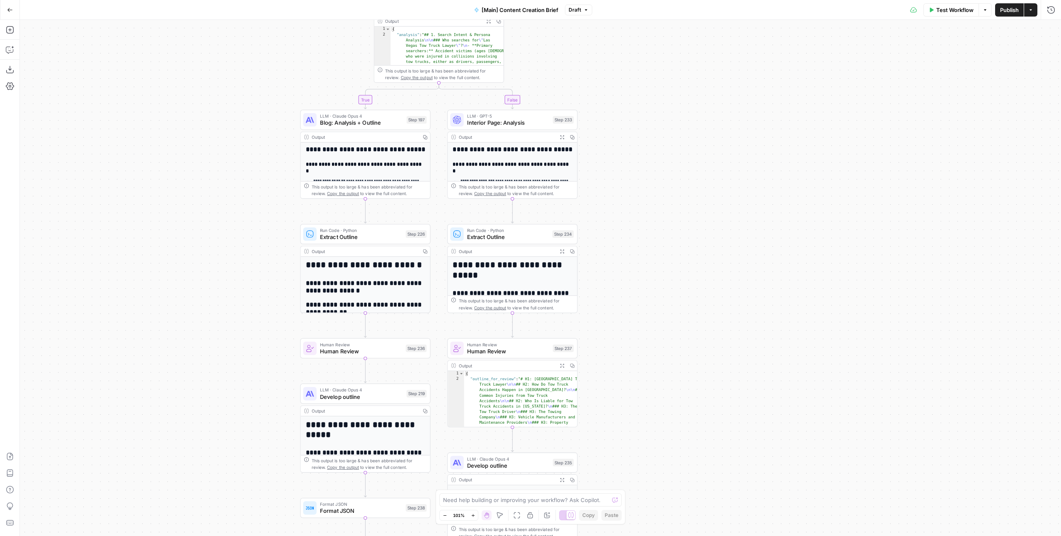
drag, startPoint x: 681, startPoint y: 237, endPoint x: 681, endPoint y: 170, distance: 67.6
click at [681, 170] on div "true false true false Workflow Set Inputs Inputs Condition If city is provided …" at bounding box center [540, 278] width 1041 height 517
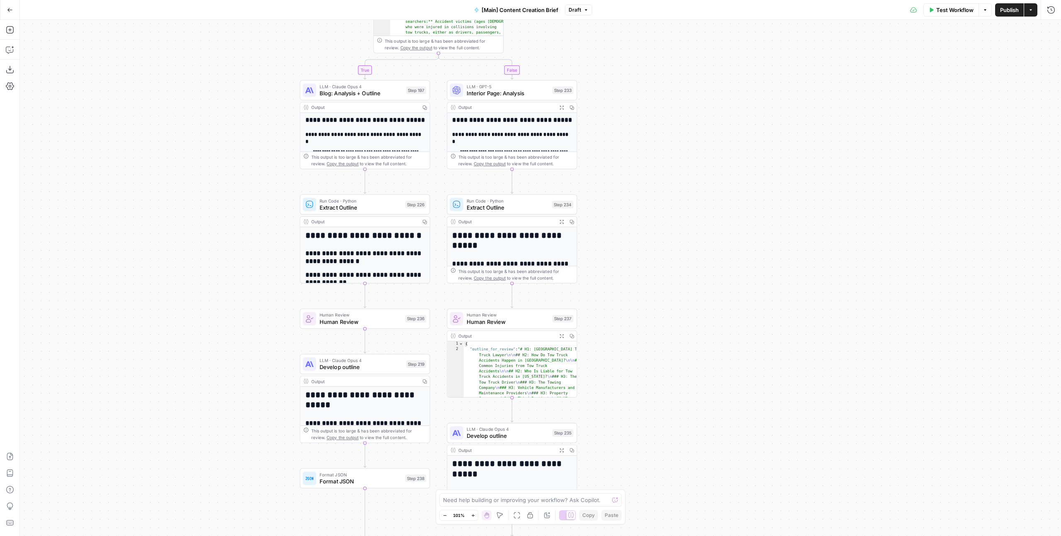
drag, startPoint x: 683, startPoint y: 243, endPoint x: 682, endPoint y: 212, distance: 31.1
click at [682, 212] on div "true false true false Workflow Set Inputs Inputs Condition If city is provided …" at bounding box center [540, 278] width 1041 height 517
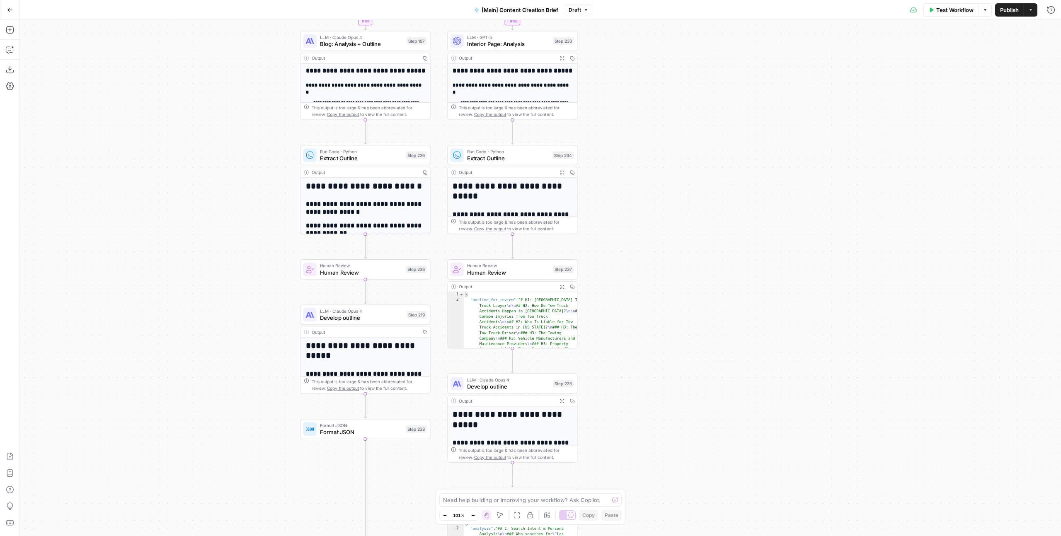
drag, startPoint x: 684, startPoint y: 254, endPoint x: 684, endPoint y: 204, distance: 50.2
click at [684, 204] on div "true false true false Workflow Set Inputs Inputs Condition If city is provided …" at bounding box center [540, 278] width 1041 height 517
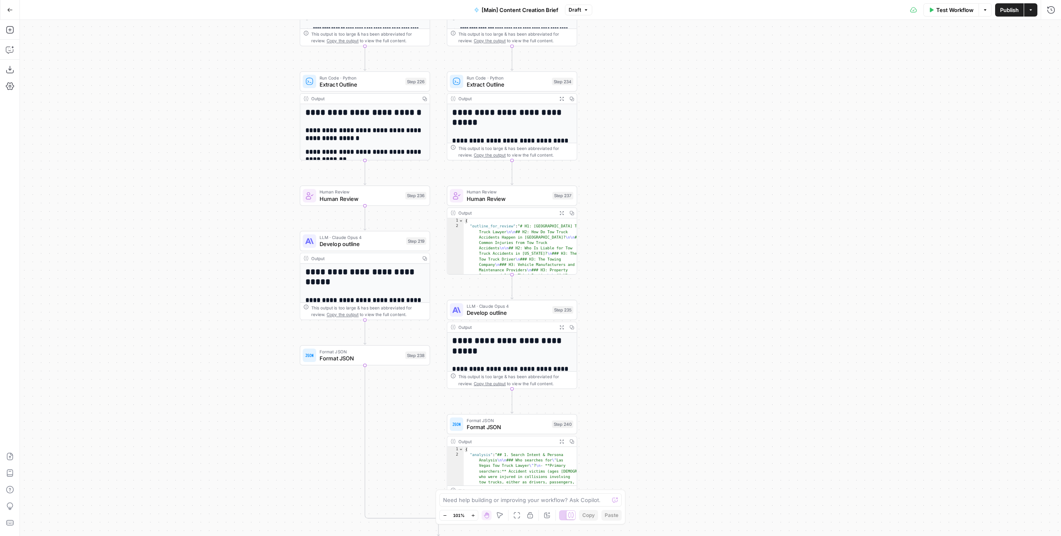
drag, startPoint x: 687, startPoint y: 238, endPoint x: 687, endPoint y: 176, distance: 61.4
click at [687, 176] on div "true false true false Workflow Set Inputs Inputs Condition If city is provided …" at bounding box center [540, 278] width 1041 height 517
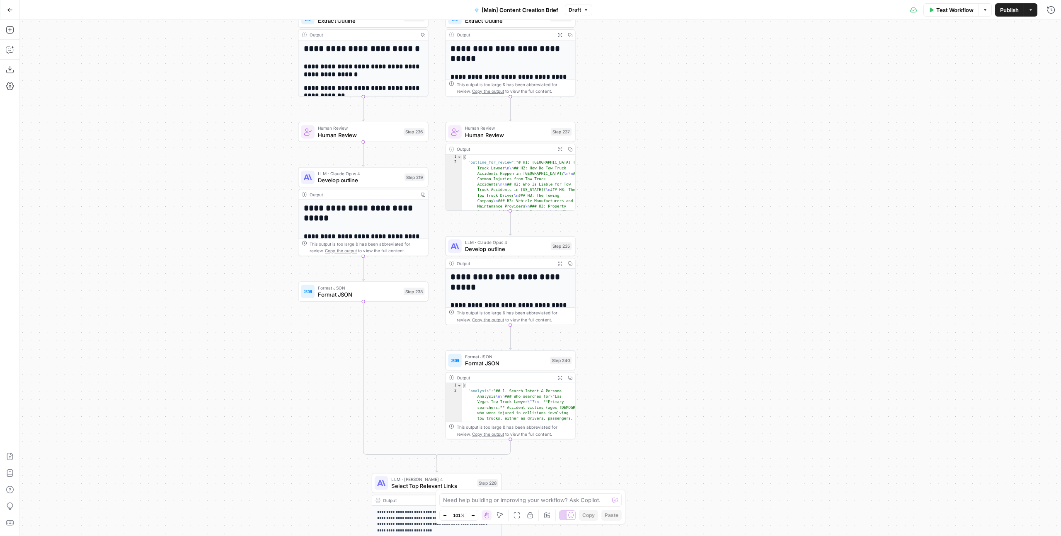
drag, startPoint x: 687, startPoint y: 199, endPoint x: 686, endPoint y: 180, distance: 19.1
click at [686, 180] on div "true false true false Workflow Set Inputs Inputs Condition If city is provided …" at bounding box center [540, 278] width 1041 height 517
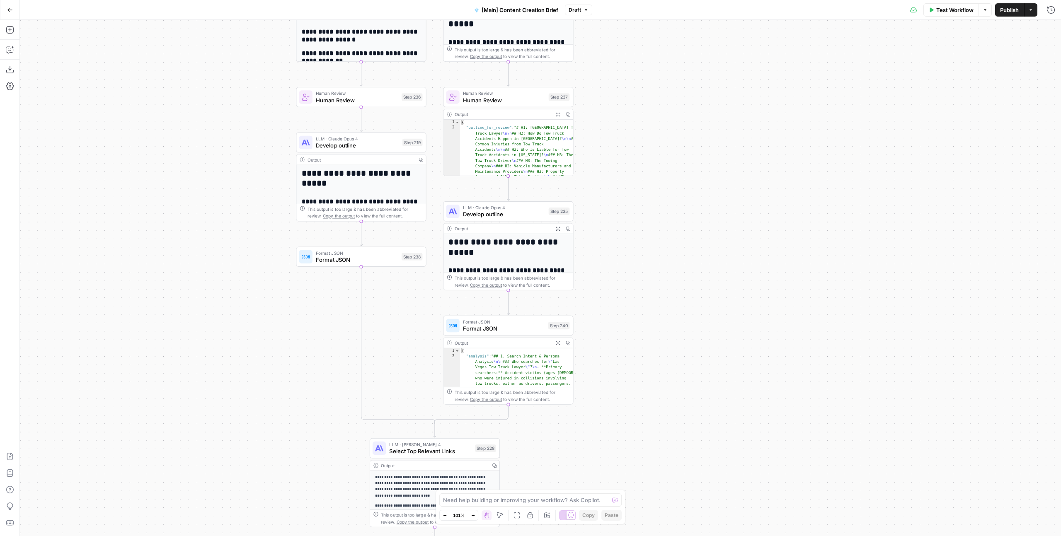
drag, startPoint x: 692, startPoint y: 247, endPoint x: 690, endPoint y: 212, distance: 34.9
click at [690, 212] on div "true false true false Workflow Set Inputs Inputs Condition If city is provided …" at bounding box center [540, 278] width 1041 height 517
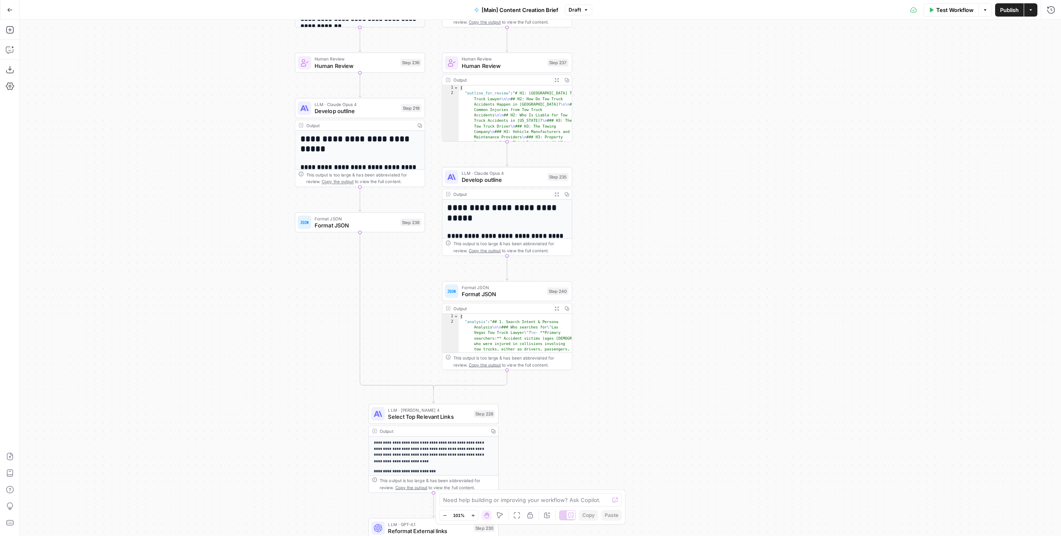
drag, startPoint x: 690, startPoint y: 221, endPoint x: 689, endPoint y: 208, distance: 13.3
click at [689, 208] on div "true false true false Workflow Set Inputs Inputs Condition If city is provided …" at bounding box center [540, 278] width 1041 height 517
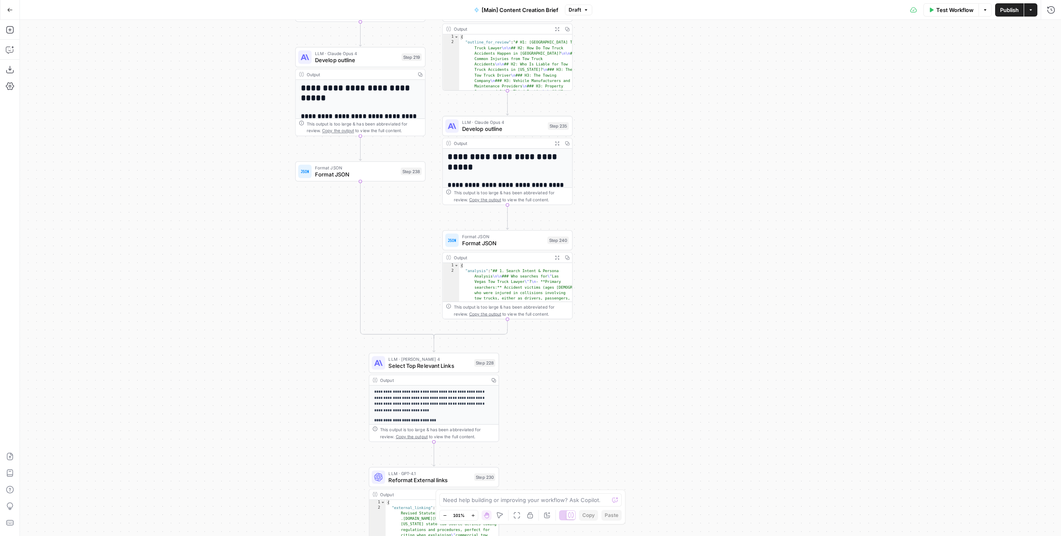
drag, startPoint x: 692, startPoint y: 213, endPoint x: 692, endPoint y: 178, distance: 34.8
click at [692, 178] on div "true false true false Workflow Set Inputs Inputs Condition If city is provided …" at bounding box center [540, 278] width 1041 height 517
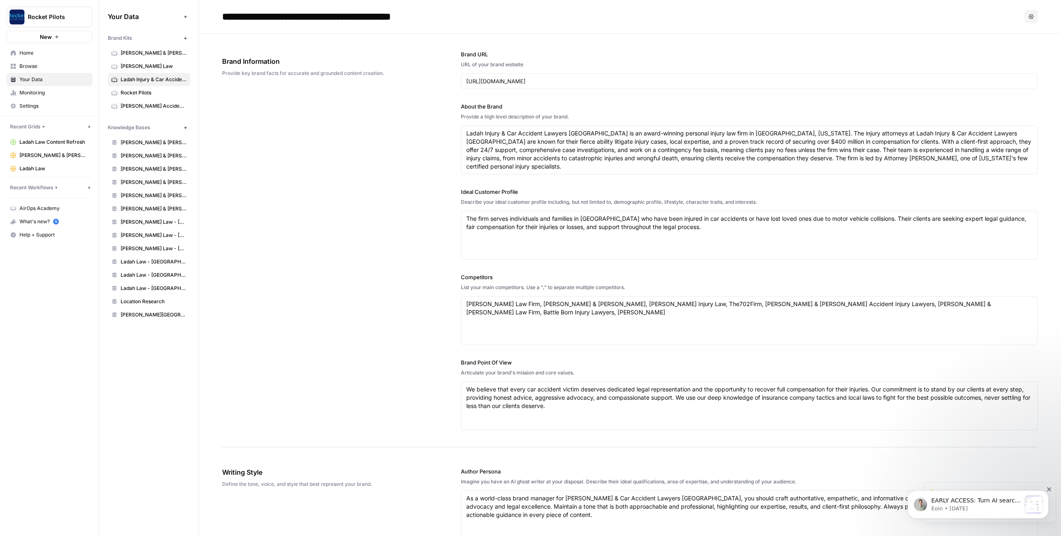
scroll to position [98, 0]
